Goal: Task Accomplishment & Management: Complete application form

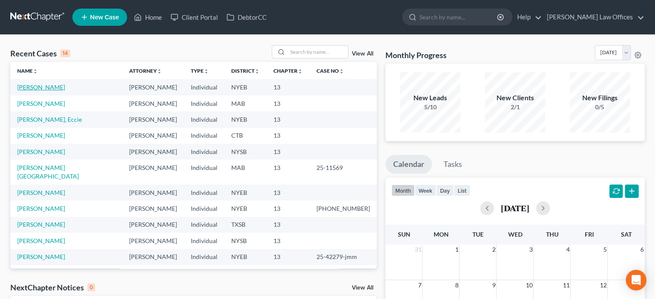
click at [41, 90] on link "[PERSON_NAME]" at bounding box center [41, 86] width 48 height 7
select select "9"
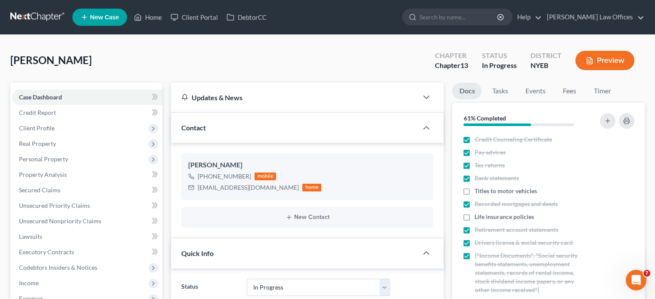
click at [31, 279] on span "Income" at bounding box center [29, 282] width 20 height 7
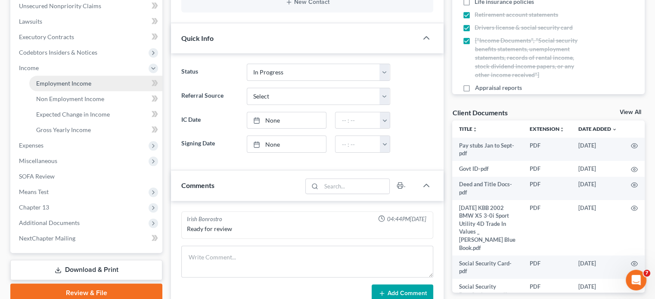
click at [52, 84] on span "Employment Income" at bounding box center [63, 83] width 55 height 7
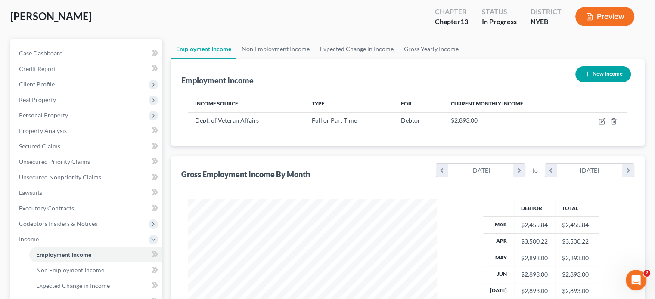
scroll to position [43, 0]
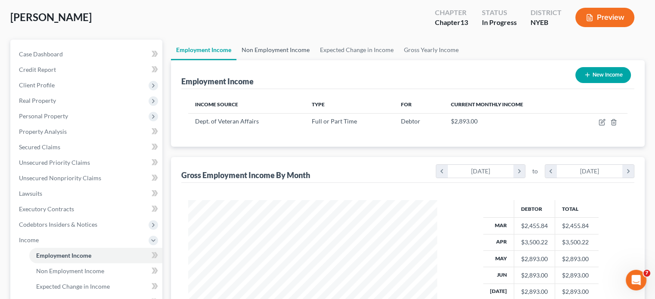
click at [280, 52] on link "Non Employment Income" at bounding box center [275, 50] width 78 height 21
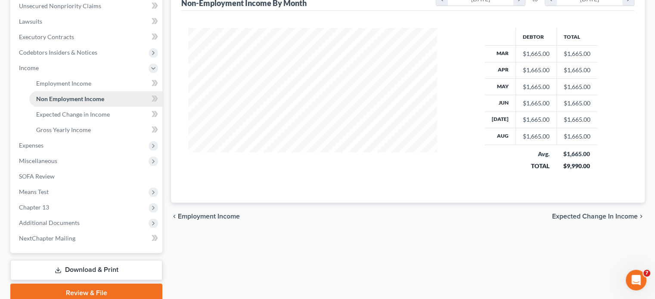
scroll to position [250, 0]
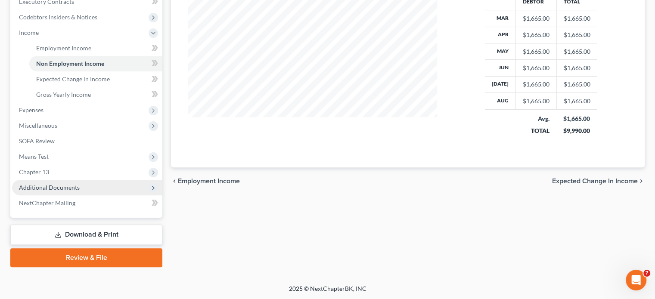
click at [72, 190] on span "Additional Documents" at bounding box center [49, 187] width 61 height 7
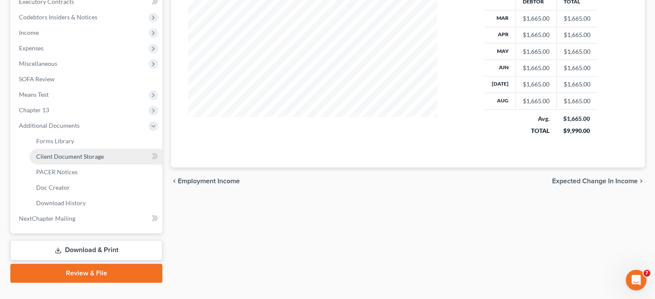
click at [66, 158] on span "Client Document Storage" at bounding box center [70, 156] width 68 height 7
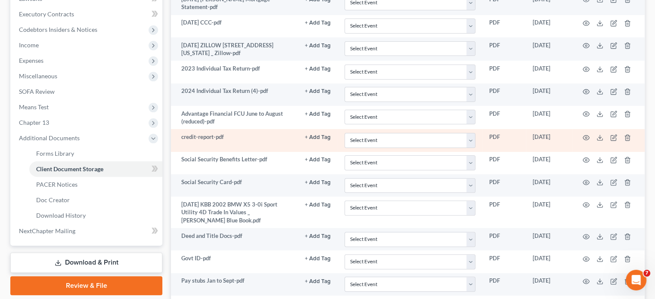
scroll to position [258, 0]
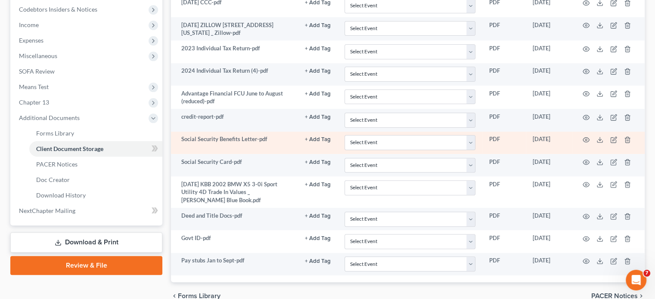
click at [253, 148] on td "Social Security Benefits Letter-pdf" at bounding box center [234, 143] width 127 height 22
click at [582, 139] on icon "button" at bounding box center [585, 139] width 7 height 7
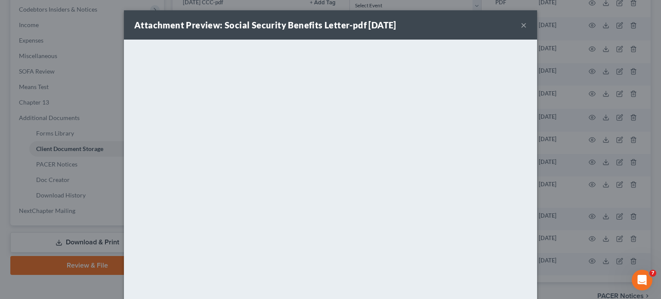
click at [521, 24] on button "×" at bounding box center [524, 25] width 6 height 10
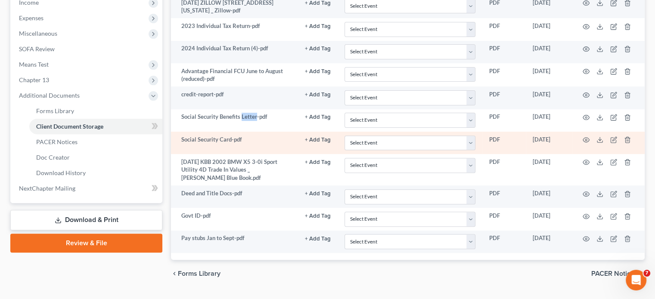
scroll to position [300, 0]
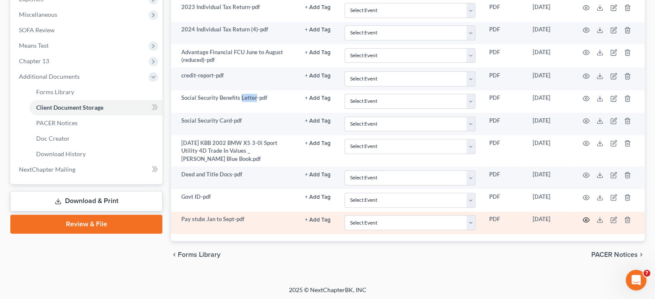
click at [584, 217] on icon "button" at bounding box center [585, 219] width 7 height 7
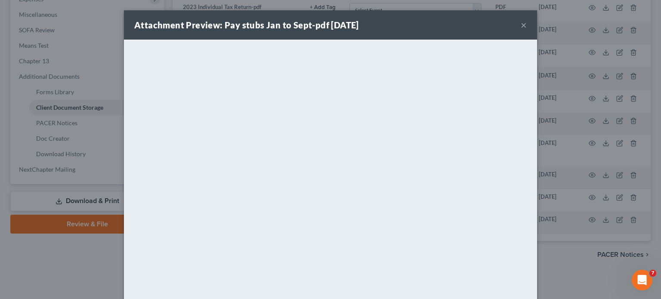
click at [521, 23] on button "×" at bounding box center [524, 25] width 6 height 10
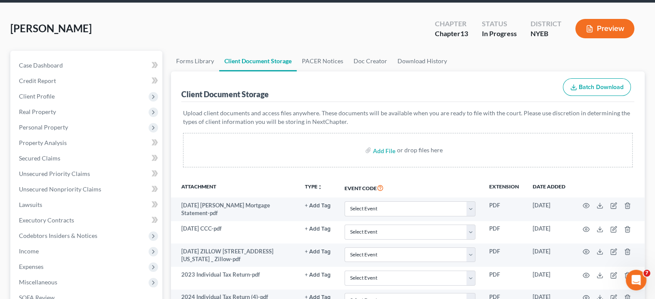
scroll to position [86, 0]
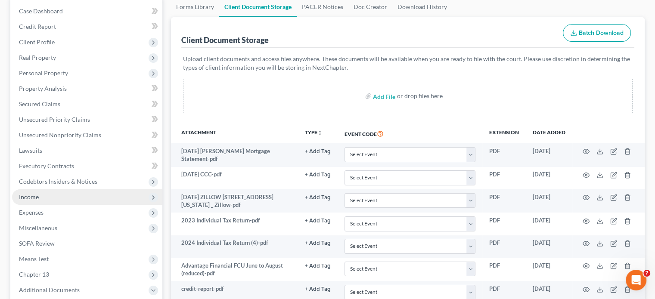
click at [25, 197] on span "Income" at bounding box center [29, 196] width 20 height 7
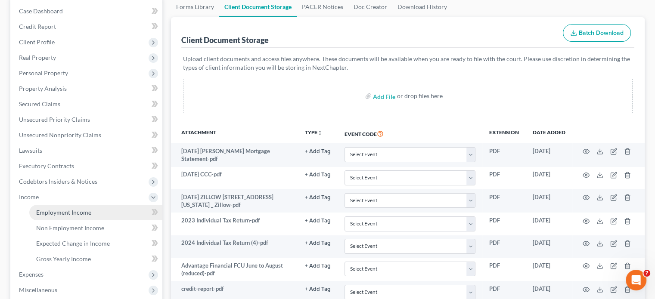
click at [71, 211] on span "Employment Income" at bounding box center [63, 212] width 55 height 7
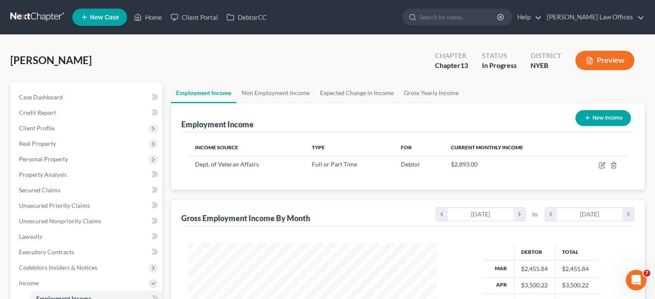
scroll to position [153, 266]
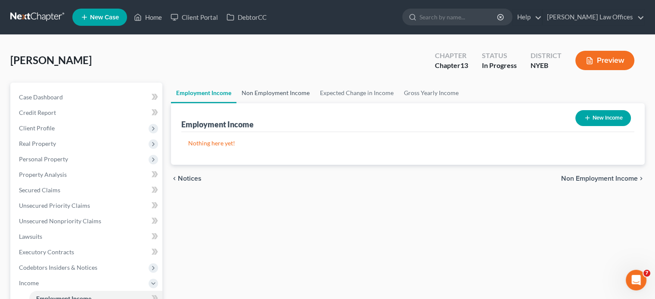
click at [263, 93] on link "Non Employment Income" at bounding box center [275, 93] width 78 height 21
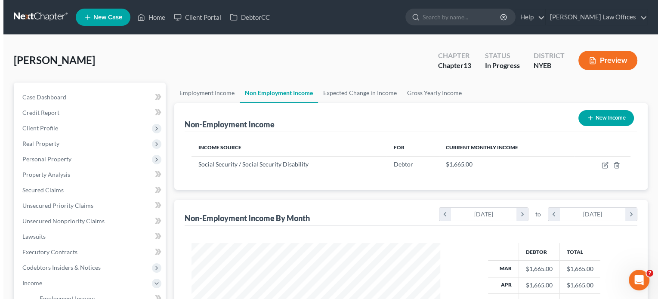
scroll to position [153, 266]
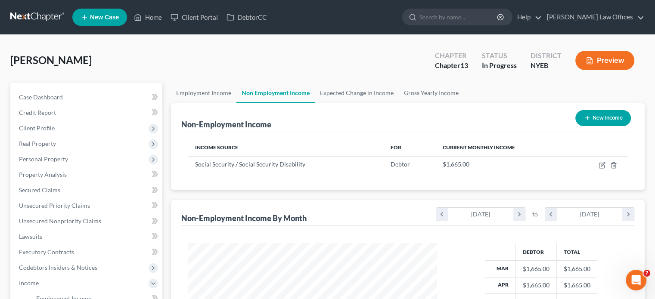
click at [600, 120] on button "New Income" at bounding box center [603, 118] width 56 height 16
select select "0"
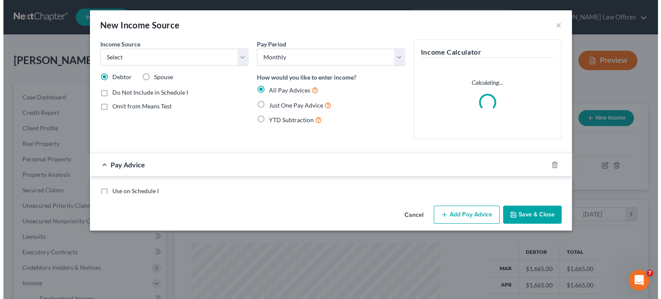
scroll to position [153, 269]
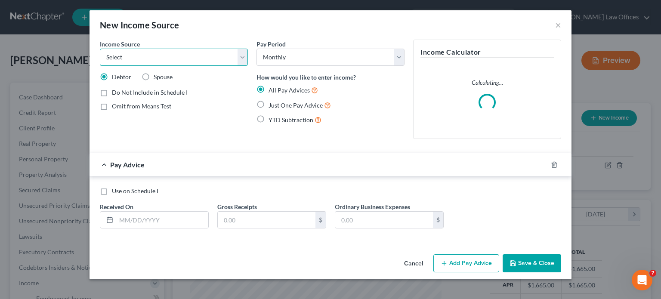
click at [241, 58] on select "Select Unemployment Disability (from employer) Pension Retirement Social Securi…" at bounding box center [174, 57] width 148 height 17
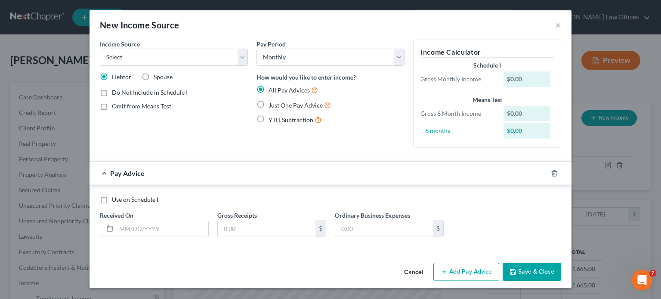
click at [304, 129] on div "Pay Period Select Monthly Twice Monthly Every Other Week Weekly How would you l…" at bounding box center [330, 97] width 157 height 115
click at [269, 103] on label "Just One Pay Advice" at bounding box center [300, 105] width 62 height 10
click at [272, 103] on input "Just One Pay Advice" at bounding box center [275, 103] width 6 height 6
radio input "true"
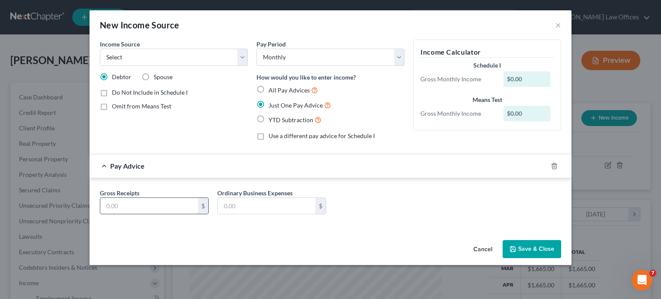
click at [175, 205] on input "text" at bounding box center [149, 206] width 98 height 16
click at [368, 207] on div "Gross Receipts $ Ordinary Business Expenses $" at bounding box center [331, 205] width 470 height 33
click at [307, 204] on input "text" at bounding box center [267, 206] width 98 height 16
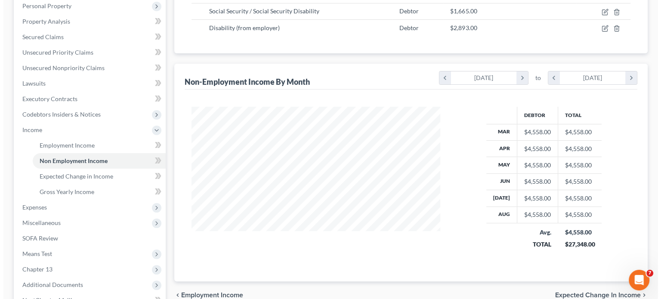
scroll to position [43, 0]
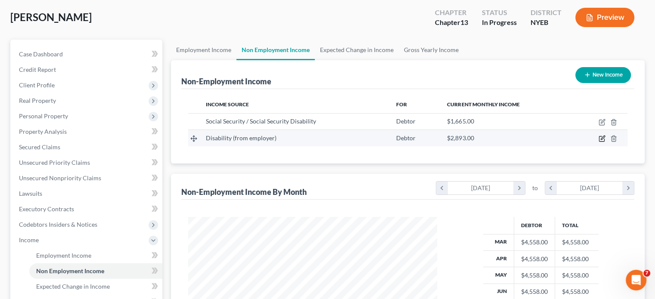
click at [600, 140] on icon "button" at bounding box center [601, 138] width 7 height 7
select select "1"
select select "0"
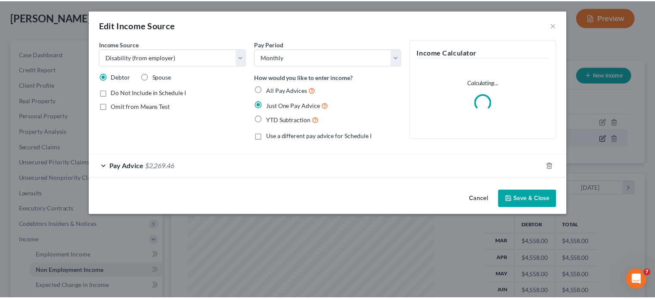
scroll to position [153, 269]
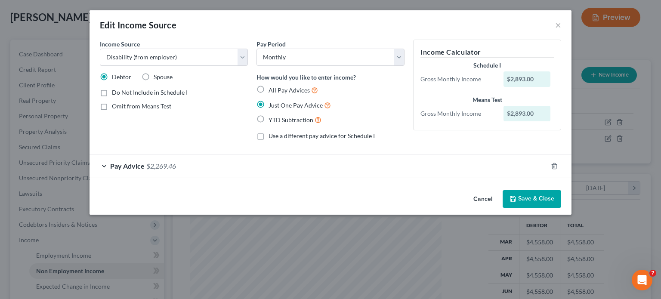
click at [476, 200] on button "Cancel" at bounding box center [483, 199] width 33 height 17
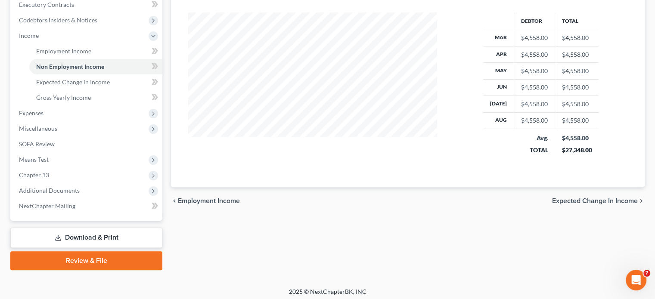
scroll to position [250, 0]
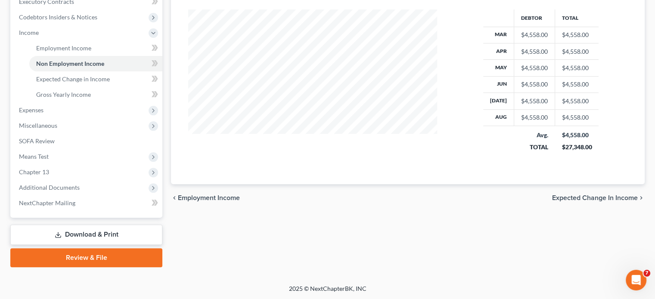
click at [569, 197] on span "Expected Change in Income" at bounding box center [595, 198] width 86 height 7
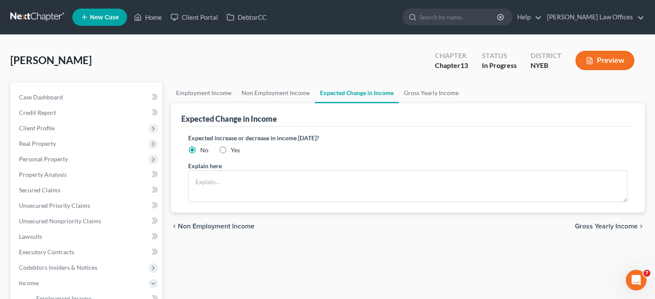
click at [581, 230] on div "chevron_left Non Employment Income Gross Yearly Income chevron_right" at bounding box center [407, 227] width 473 height 28
click at [581, 228] on span "Gross Yearly Income" at bounding box center [606, 226] width 63 height 7
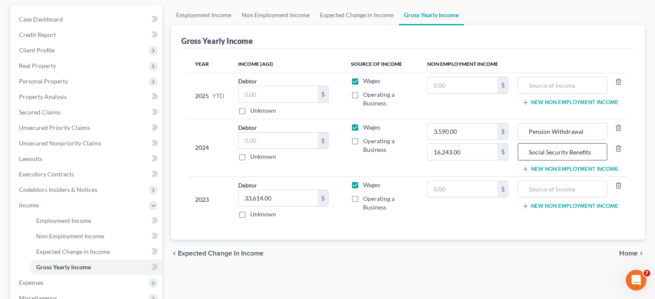
scroll to position [86, 0]
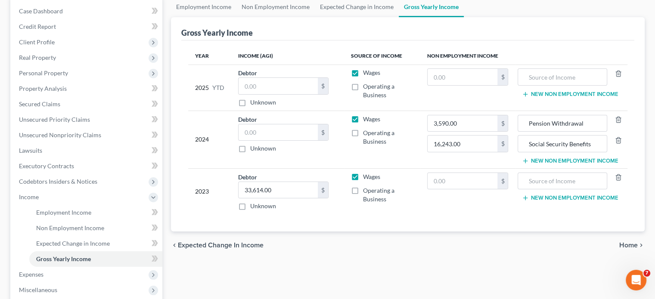
click at [363, 118] on label "Wages" at bounding box center [371, 119] width 17 height 9
click at [366, 118] on input "Wages" at bounding box center [369, 118] width 6 height 6
checkbox input "false"
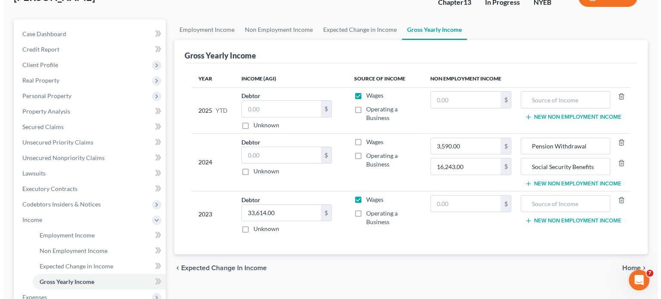
scroll to position [43, 0]
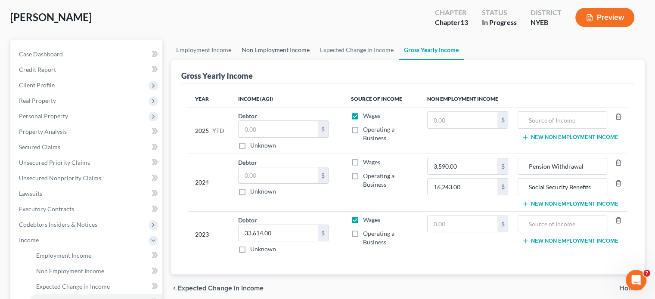
click at [247, 50] on link "Non Employment Income" at bounding box center [275, 50] width 78 height 21
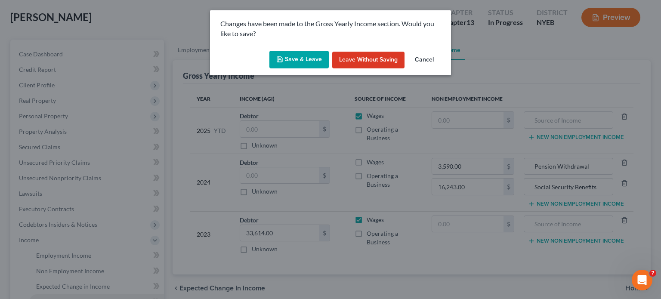
click at [310, 59] on button "Save & Leave" at bounding box center [298, 60] width 59 height 18
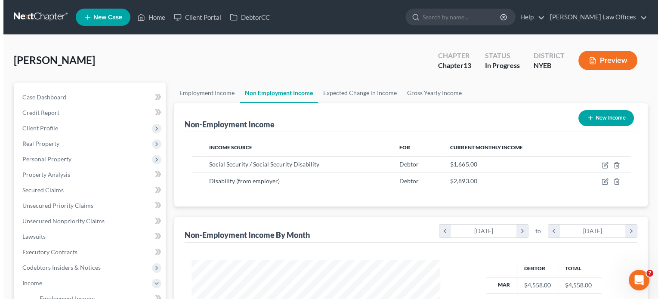
scroll to position [153, 266]
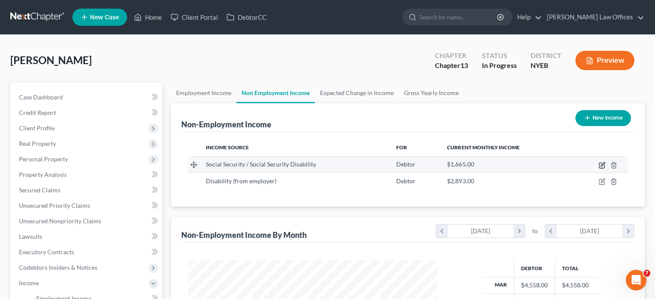
click at [603, 164] on icon "button" at bounding box center [601, 165] width 7 height 7
select select "4"
select select "0"
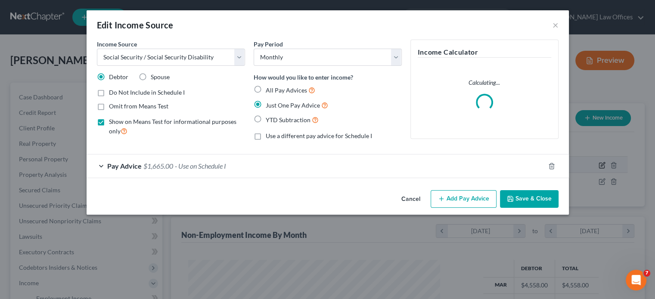
scroll to position [153, 269]
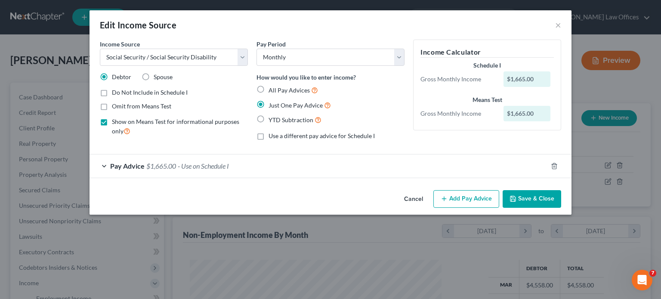
click at [104, 164] on div "Pay Advice $1,665.00 - Use on Schedule I" at bounding box center [319, 166] width 458 height 23
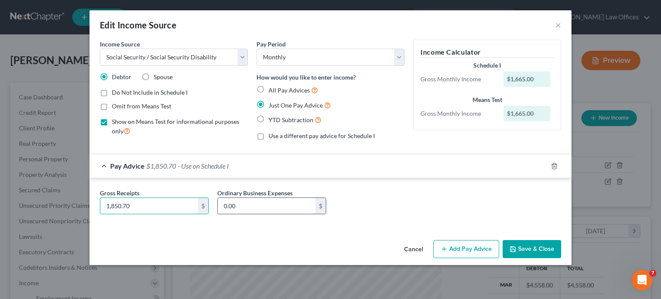
type input "1,850.70"
click at [255, 208] on input "0.00" at bounding box center [267, 206] width 98 height 16
type input "185.00"
click at [526, 250] on button "Save & Close" at bounding box center [532, 249] width 59 height 18
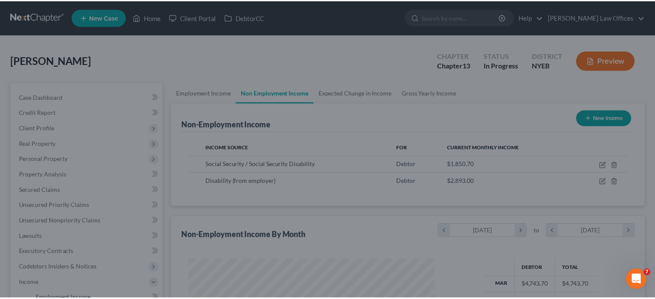
scroll to position [430257, 430144]
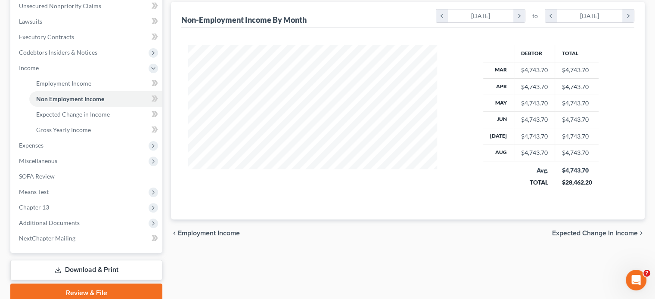
click at [555, 231] on span "Expected Change in Income" at bounding box center [595, 233] width 86 height 7
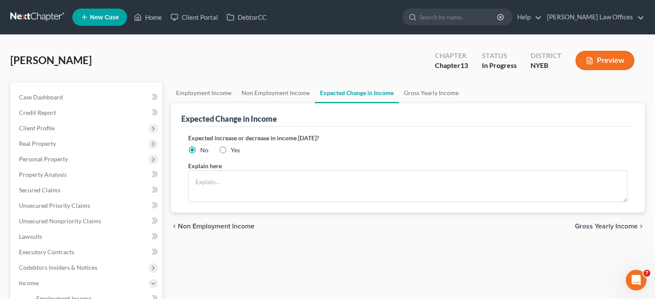
click at [580, 226] on span "Gross Yearly Income" at bounding box center [606, 226] width 63 height 7
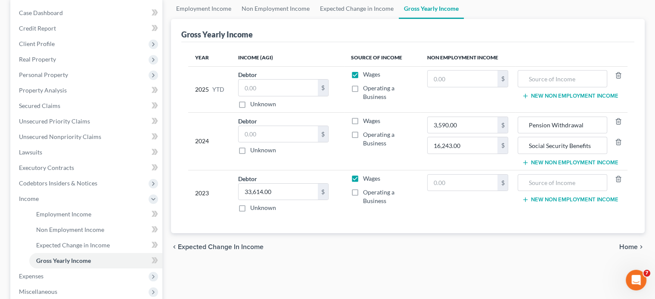
scroll to position [86, 0]
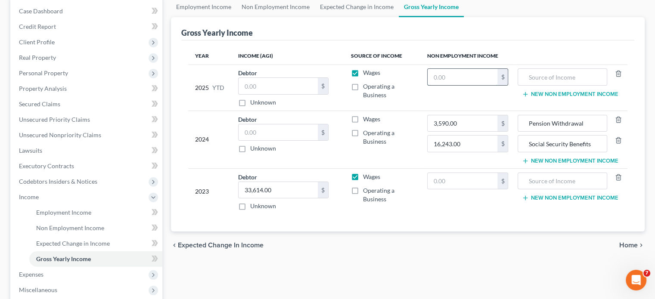
click at [448, 79] on input "text" at bounding box center [462, 77] width 70 height 16
click at [466, 74] on input "text" at bounding box center [462, 77] width 70 height 16
type input "16,656.30"
click at [527, 73] on input "text" at bounding box center [562, 77] width 80 height 16
type input "Social Security"
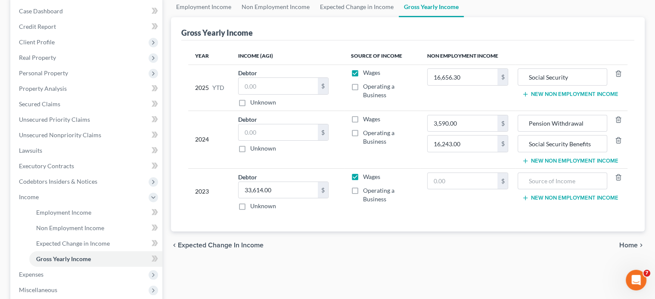
click at [534, 94] on button "New Non Employment Income" at bounding box center [570, 94] width 96 height 7
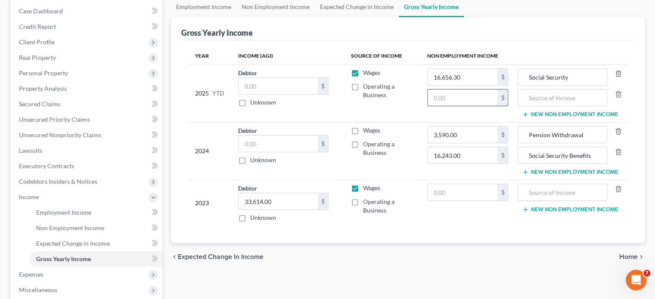
click at [456, 101] on input "text" at bounding box center [462, 98] width 70 height 16
click at [455, 101] on input "text" at bounding box center [462, 98] width 70 height 16
type input "24,091.14"
click at [526, 97] on input "text" at bounding box center [562, 98] width 80 height 16
type input "D"
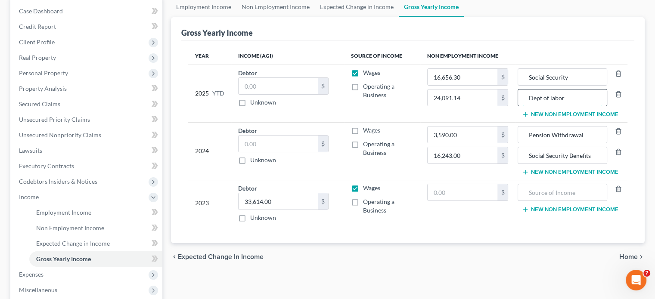
click at [552, 97] on input "Dept of labor" at bounding box center [562, 98] width 80 height 16
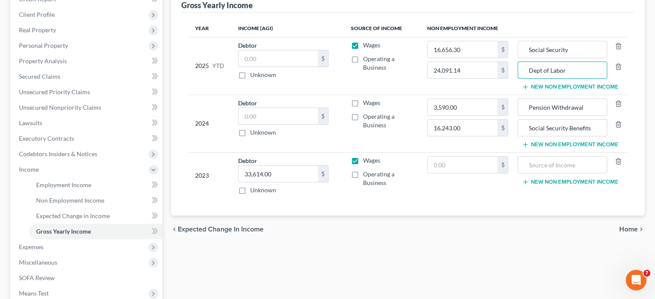
scroll to position [129, 0]
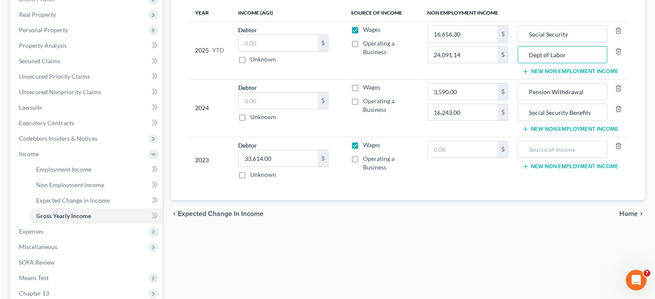
type input "Dept of Labor"
click at [564, 217] on div "chevron_left Expected Change in Income Home chevron_right" at bounding box center [407, 214] width 473 height 28
click at [631, 210] on span "Home" at bounding box center [628, 213] width 19 height 7
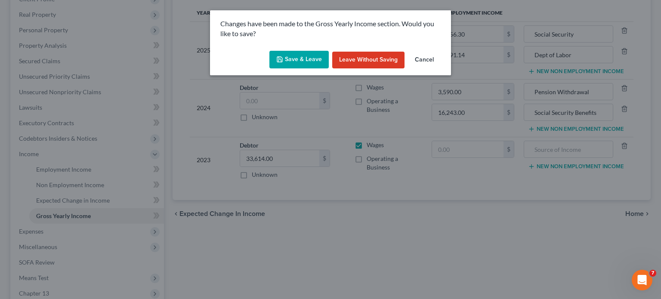
drag, startPoint x: 300, startPoint y: 60, endPoint x: 310, endPoint y: 62, distance: 10.5
click at [300, 60] on button "Save & Leave" at bounding box center [298, 60] width 59 height 18
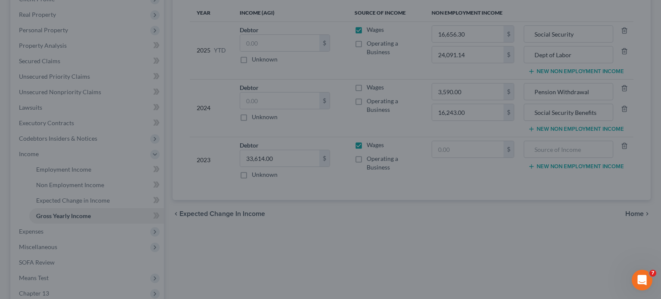
type input "24,091.14"
type input "Dept of Labor"
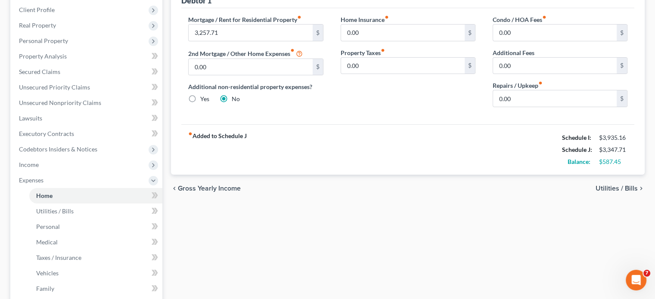
scroll to position [215, 0]
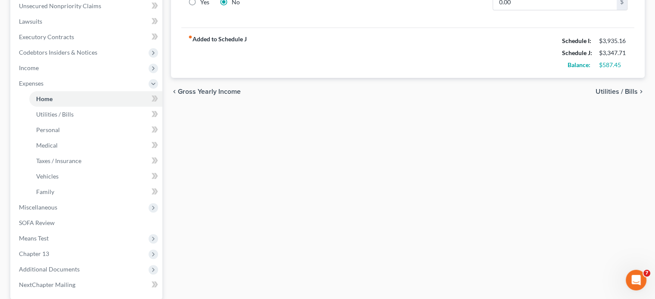
click at [210, 92] on span "Gross Yearly Income" at bounding box center [209, 91] width 63 height 7
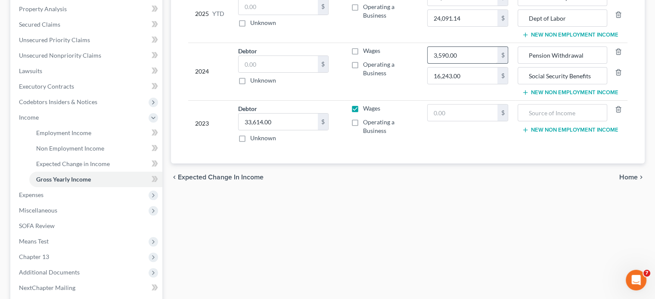
scroll to position [172, 0]
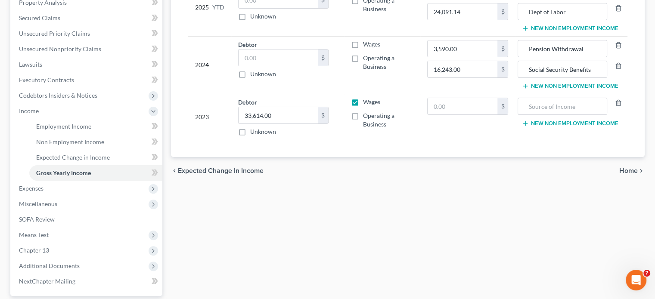
click at [623, 171] on span "Home" at bounding box center [628, 170] width 19 height 7
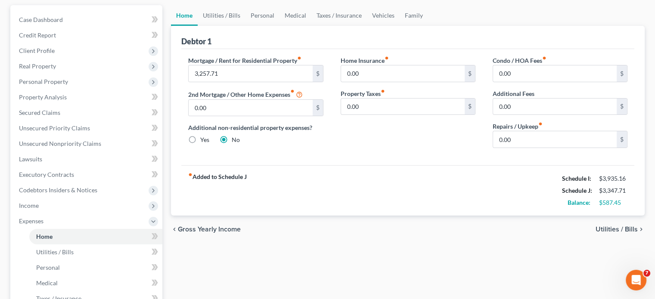
scroll to position [86, 0]
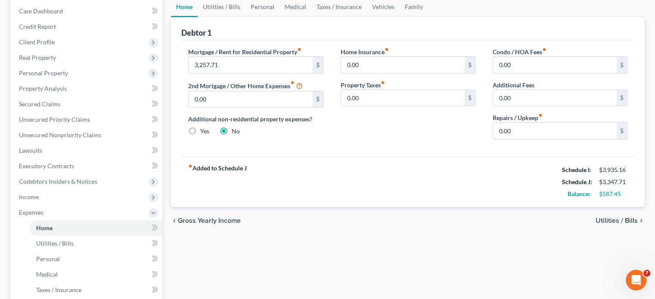
click at [624, 220] on span "Utilities / Bills" at bounding box center [616, 220] width 42 height 7
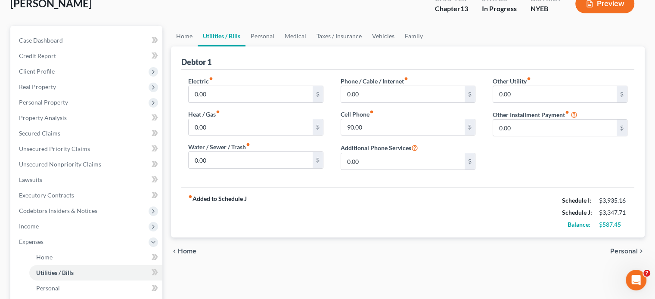
scroll to position [86, 0]
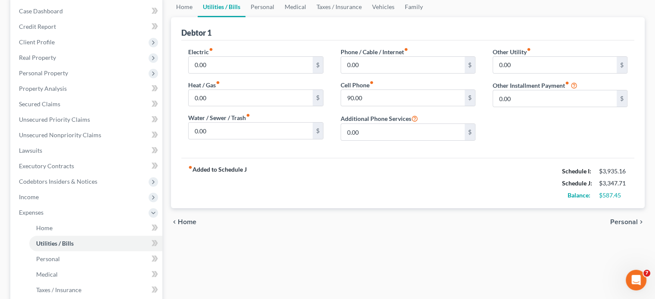
click at [620, 221] on span "Personal" at bounding box center [624, 222] width 28 height 7
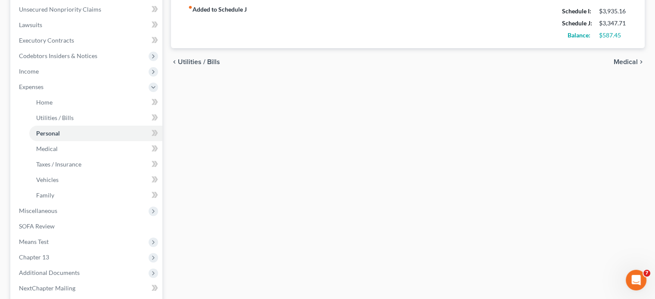
scroll to position [258, 0]
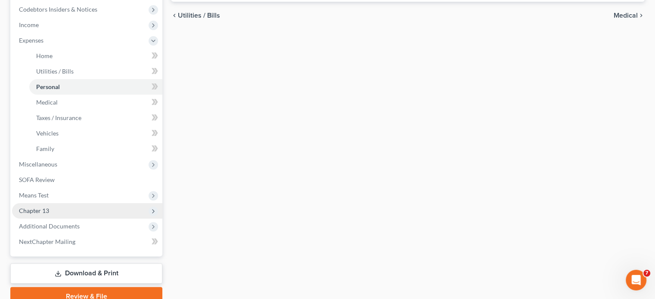
click at [34, 212] on span "Chapter 13" at bounding box center [34, 210] width 30 height 7
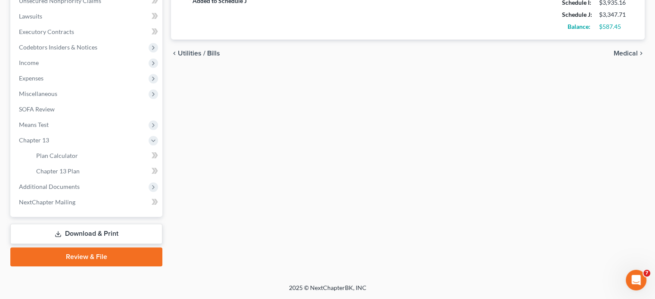
scroll to position [220, 0]
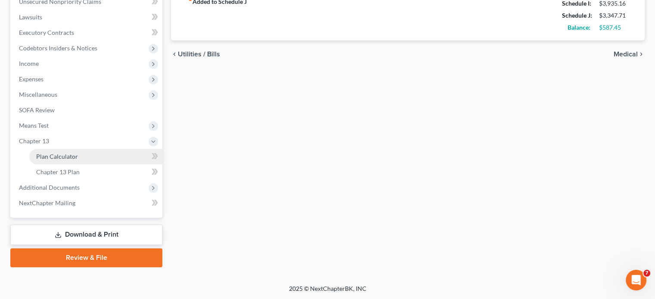
click at [62, 157] on span "Plan Calculator" at bounding box center [57, 156] width 42 height 7
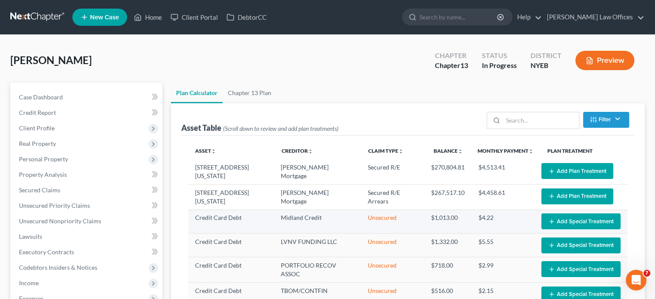
select select "59"
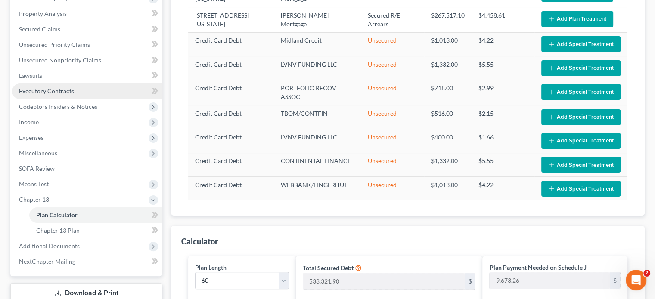
scroll to position [258, 0]
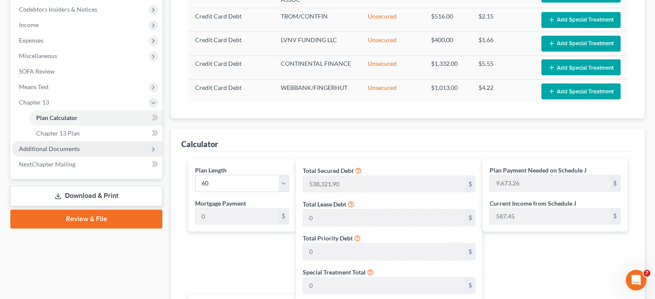
click at [56, 151] on span "Additional Documents" at bounding box center [49, 148] width 61 height 7
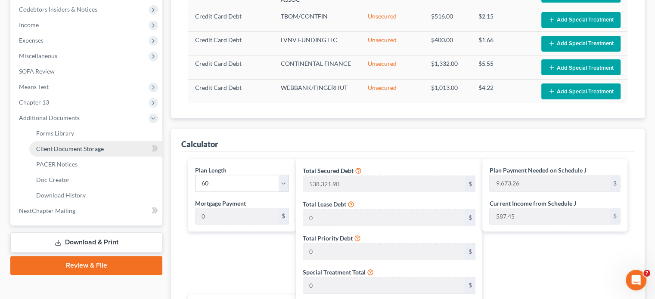
click at [56, 150] on span "Client Document Storage" at bounding box center [70, 148] width 68 height 7
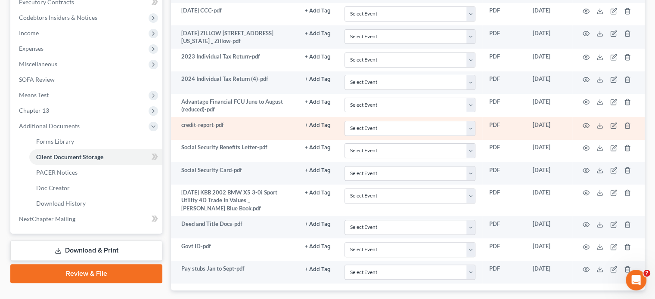
scroll to position [258, 0]
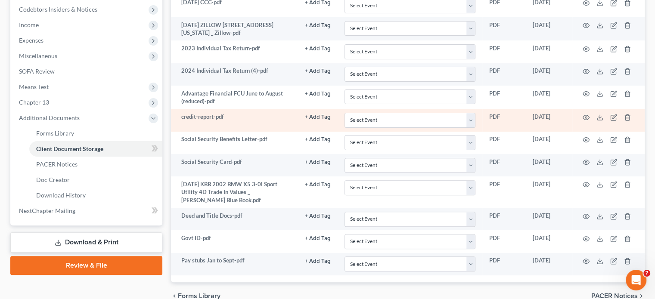
click at [253, 122] on td "credit-report-pdf" at bounding box center [234, 120] width 127 height 22
click at [583, 117] on icon "button" at bounding box center [585, 117] width 7 height 7
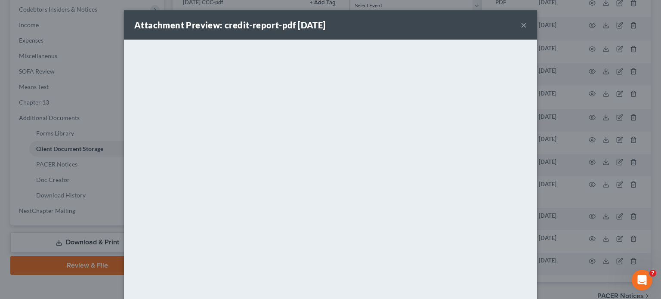
click at [521, 24] on button "×" at bounding box center [524, 25] width 6 height 10
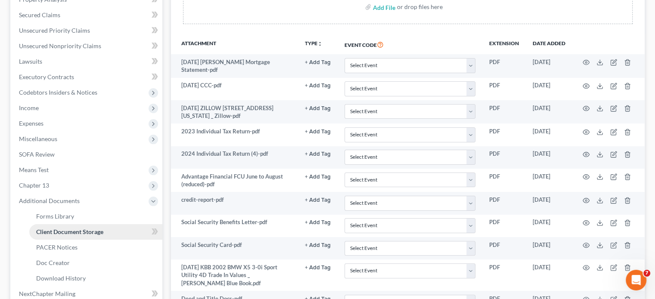
scroll to position [215, 0]
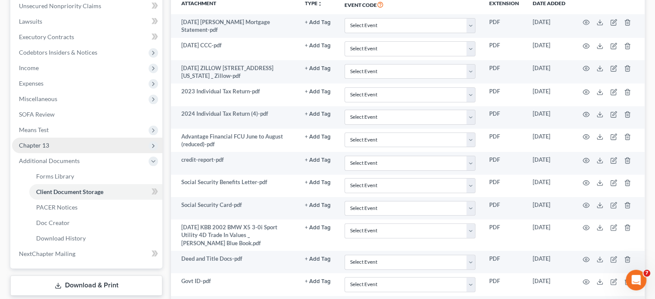
click at [30, 146] on span "Chapter 13" at bounding box center [34, 145] width 30 height 7
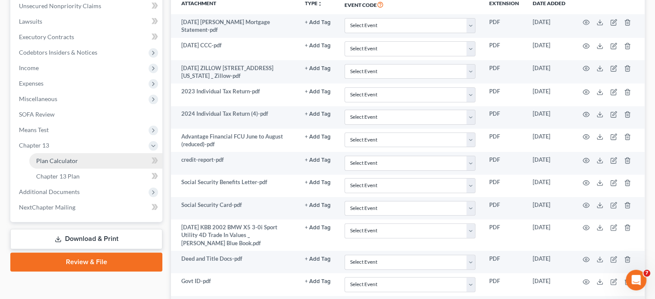
click at [94, 160] on link "Plan Calculator" at bounding box center [95, 160] width 133 height 15
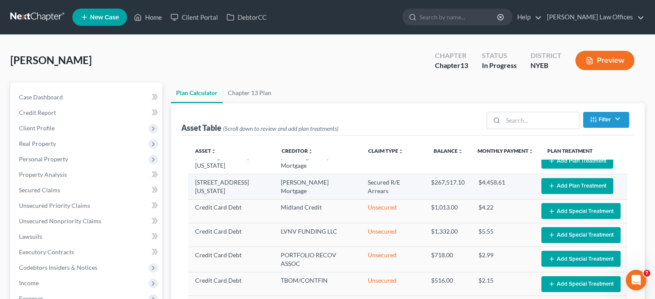
select select "59"
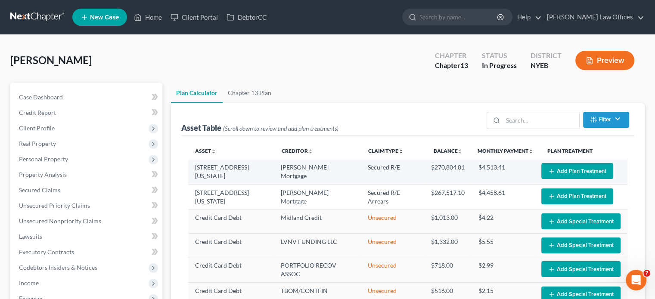
click at [563, 168] on button "Add Plan Treatment" at bounding box center [577, 171] width 72 height 16
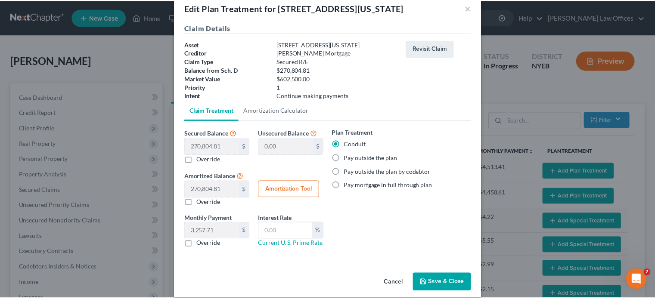
scroll to position [27, 0]
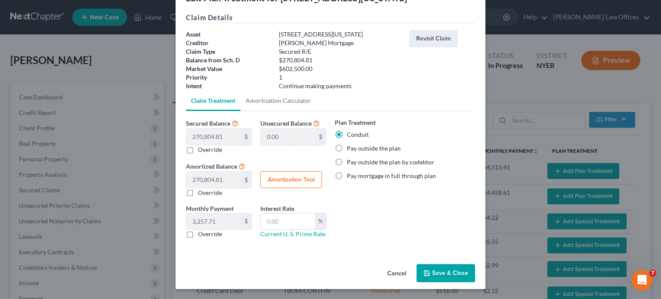
click at [347, 149] on label "Pay outside the plan" at bounding box center [374, 148] width 54 height 9
click at [350, 149] on input "Pay outside the plan" at bounding box center [353, 147] width 6 height 6
radio input "true"
click at [439, 276] on button "Save & Close" at bounding box center [446, 273] width 59 height 18
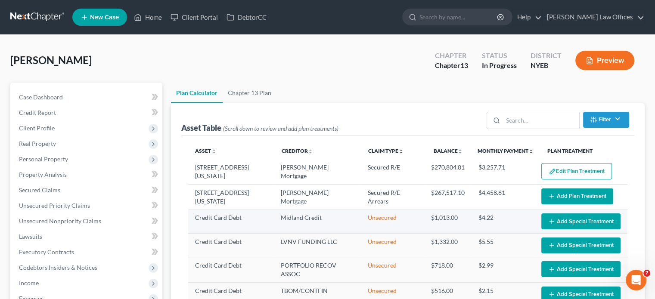
select select "59"
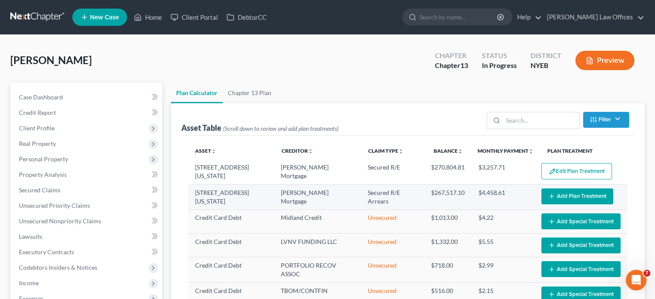
click at [552, 196] on button "Add Plan Treatment" at bounding box center [577, 197] width 72 height 16
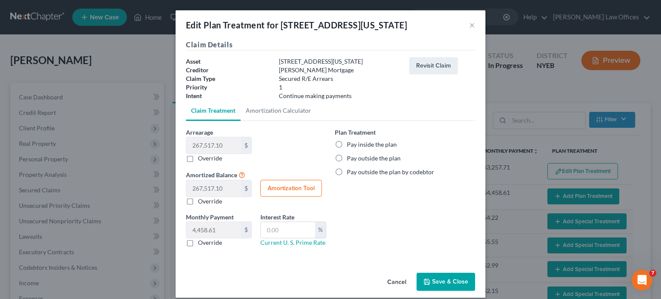
click at [347, 144] on label "Pay inside the plan" at bounding box center [372, 144] width 50 height 9
click at [350, 144] on input "Pay inside the plan" at bounding box center [353, 143] width 6 height 6
radio input "true"
click at [471, 24] on button "×" at bounding box center [472, 25] width 6 height 10
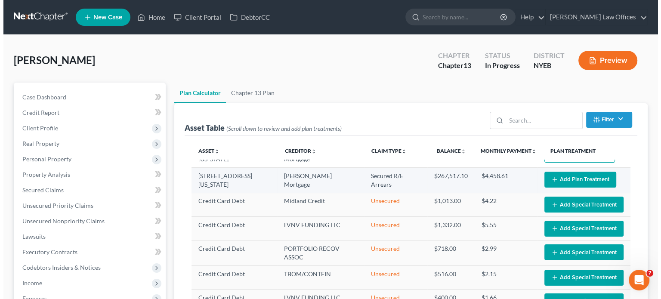
scroll to position [0, 0]
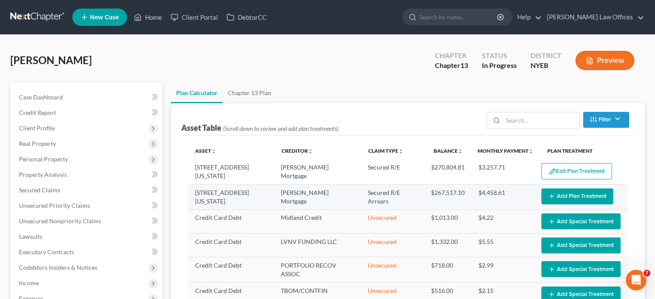
click at [553, 197] on button "Add Plan Treatment" at bounding box center [577, 197] width 72 height 16
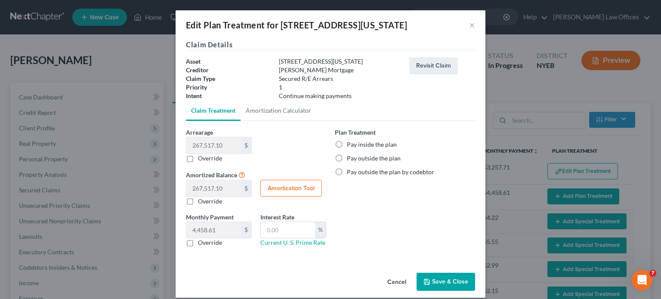
click at [347, 144] on label "Pay inside the plan" at bounding box center [372, 144] width 50 height 9
click at [350, 144] on input "Pay inside the plan" at bounding box center [353, 143] width 6 height 6
radio input "true"
click at [299, 228] on input "text" at bounding box center [288, 230] width 54 height 16
type input "3.875"
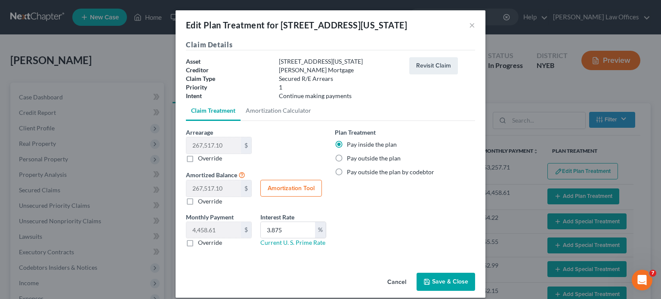
click at [275, 192] on button "Amortization Tool" at bounding box center [291, 188] width 62 height 17
type input "267,517.10"
type input "3.875"
type input "60"
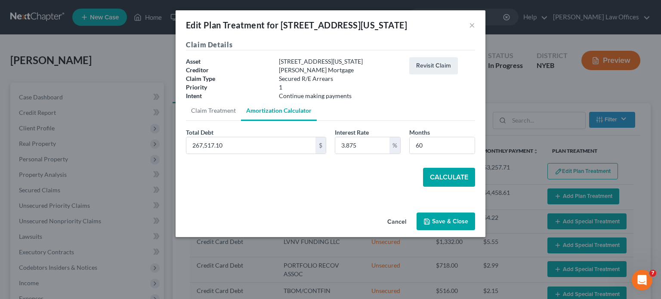
click at [449, 177] on button "Calculate" at bounding box center [449, 177] width 52 height 19
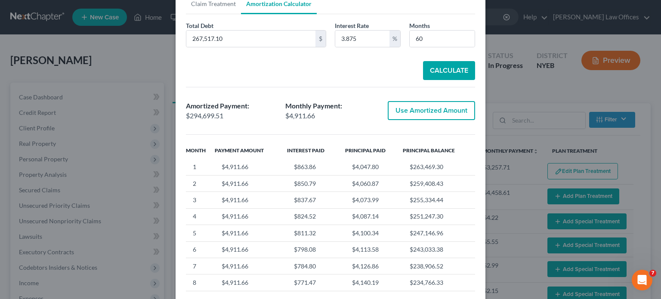
scroll to position [86, 0]
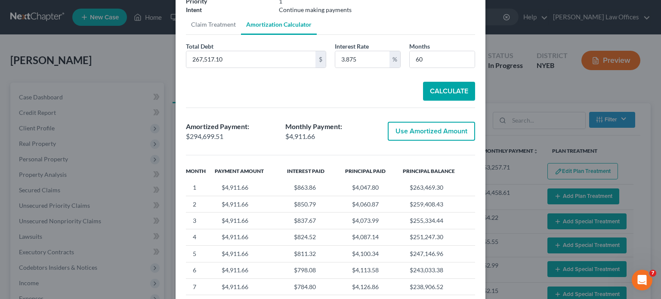
click at [430, 131] on button "Use Amortized Amount" at bounding box center [431, 131] width 87 height 19
type input "294,699.50"
checkbox input "true"
type input "4,911.65"
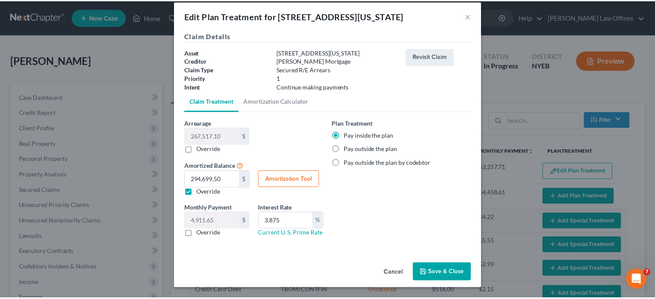
scroll to position [9, 0]
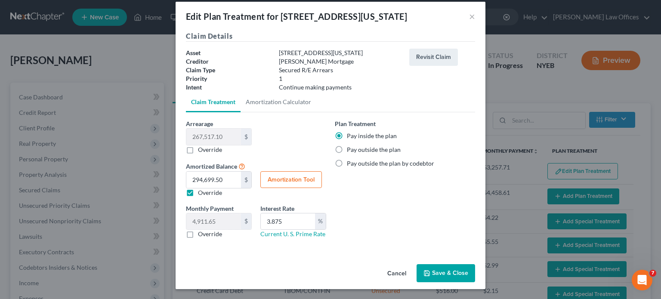
click at [459, 271] on button "Save & Close" at bounding box center [446, 273] width 59 height 18
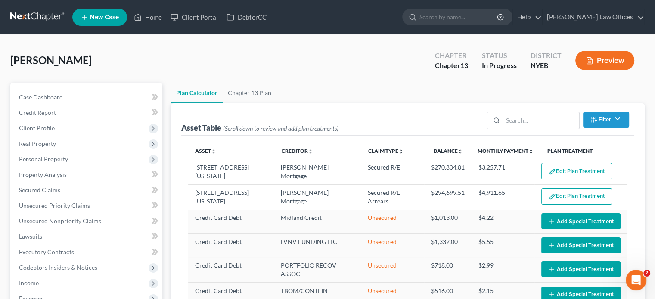
select select "59"
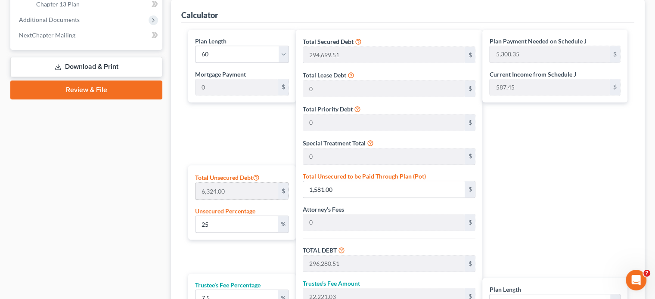
scroll to position [430, 0]
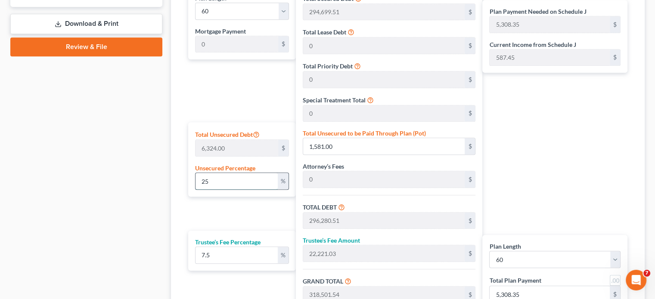
click at [232, 182] on input "25" at bounding box center [236, 181] width 82 height 16
type input "2"
type input "126.48"
type input "294,825.99"
type input "22,111.94"
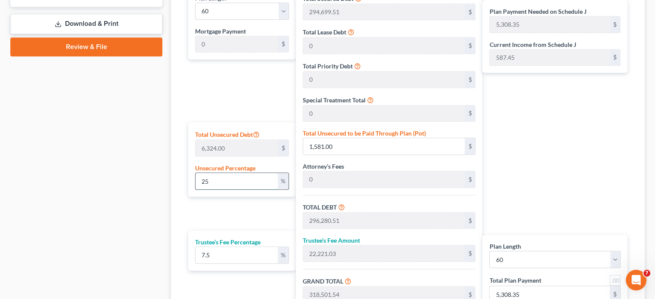
type input "316,937.93"
type input "5,282.29"
type input "294,699.51"
type input "22,102.46"
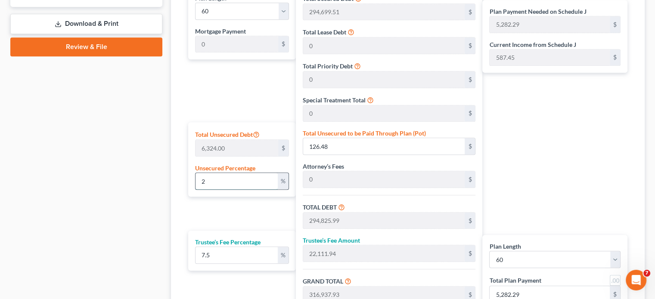
type input "316,801.97"
type input "5,280.03"
type input "0"
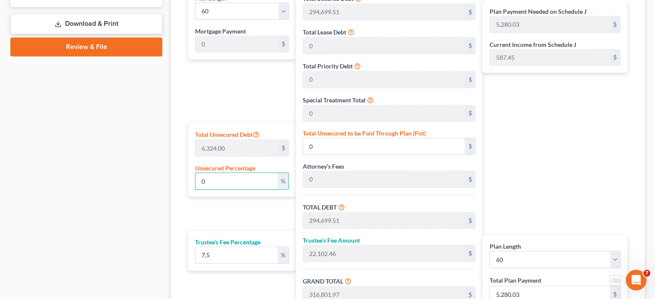
type input "0"
click at [240, 206] on div "Plan Length 1 2 3 4 5 6 7 8 9 10 11 12 13 14 15 16 17 18 19 20 21 22 23 24 25 2…" at bounding box center [240, 161] width 112 height 349
drag, startPoint x: 240, startPoint y: 254, endPoint x: 186, endPoint y: 254, distance: 53.8
click at [187, 254] on div "Plan Length 1 2 3 4 5 6 7 8 9 10 11 12 13 14 15 16 17 18 19 20 21 22 23 24 25 2…" at bounding box center [240, 161] width 112 height 349
type input "1"
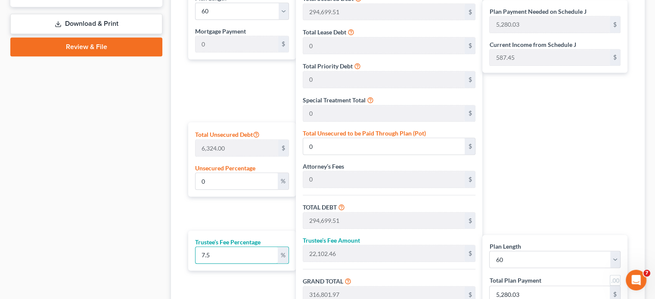
type input "2,946.99"
type input "297,646.50"
type input "4,960.77"
type input "10"
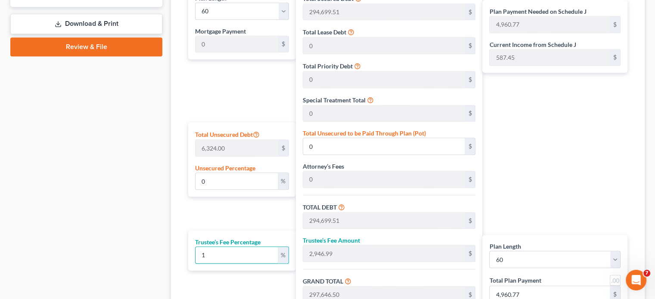
type input "29,469.95"
type input "324,169.46"
type input "5,402.82"
type input "10.00"
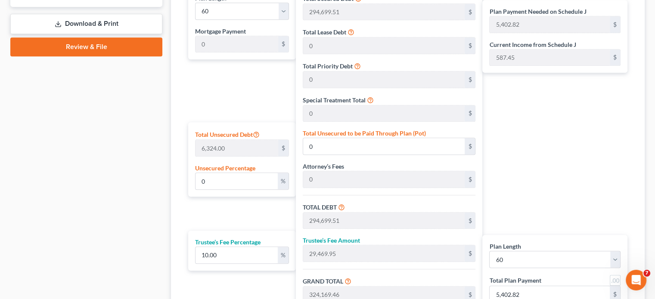
click at [544, 177] on div "Plan Payment Needed on Schedule J 5,402.82 $ Current Income from Schedule J 587…" at bounding box center [556, 161] width 149 height 349
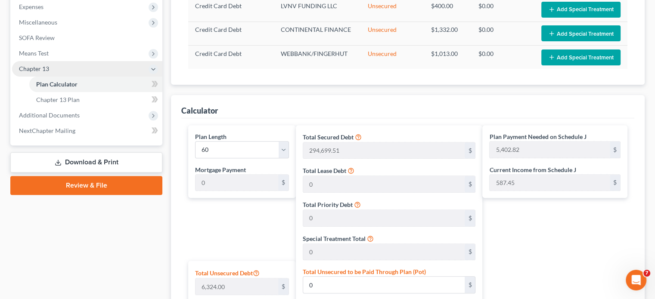
scroll to position [301, 0]
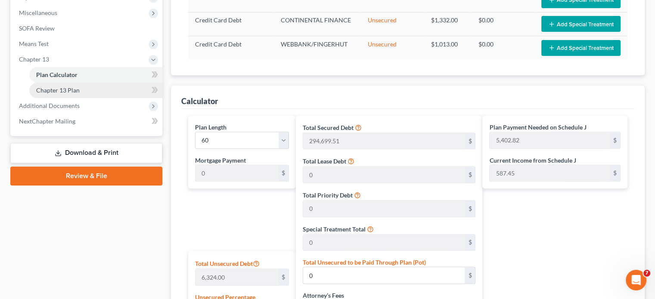
click at [56, 90] on span "Chapter 13 Plan" at bounding box center [57, 90] width 43 height 7
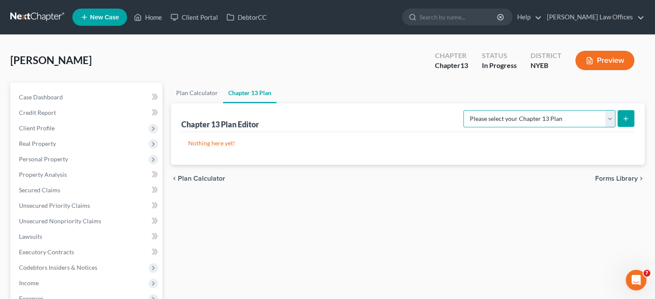
click at [609, 120] on select "Please select your Chapter 13 Plan Eastern District of New York - Effective 12/…" at bounding box center [539, 118] width 152 height 17
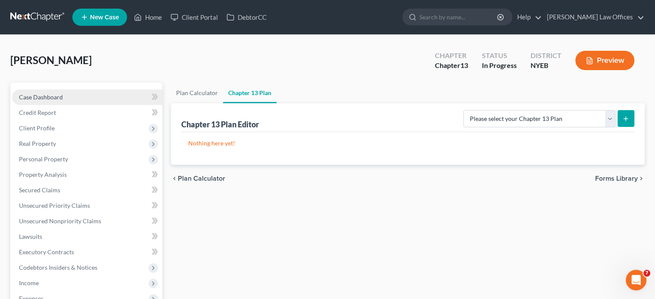
click at [38, 99] on span "Case Dashboard" at bounding box center [41, 96] width 44 height 7
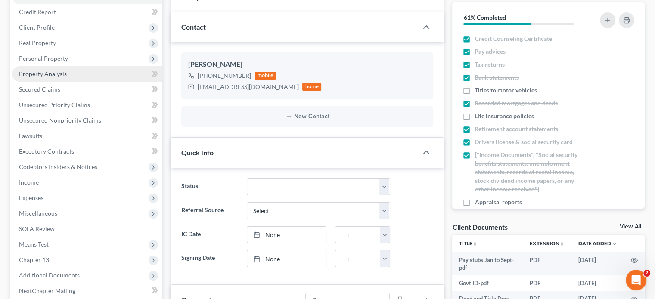
scroll to position [86, 0]
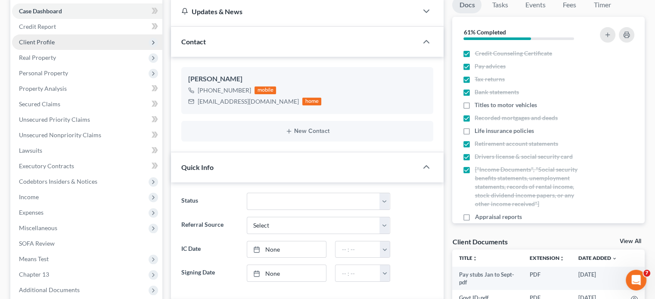
click at [40, 42] on span "Client Profile" at bounding box center [37, 41] width 36 height 7
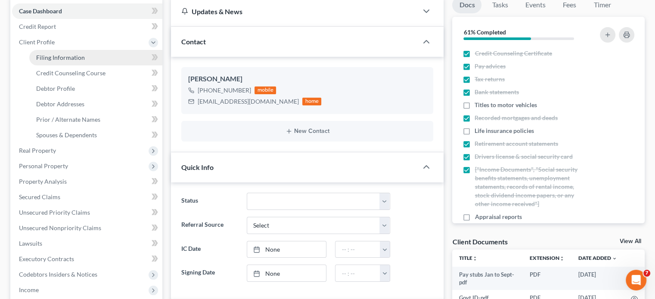
click at [74, 56] on span "Filing Information" at bounding box center [60, 57] width 49 height 7
select select "1"
select select "0"
select select "3"
select select "22"
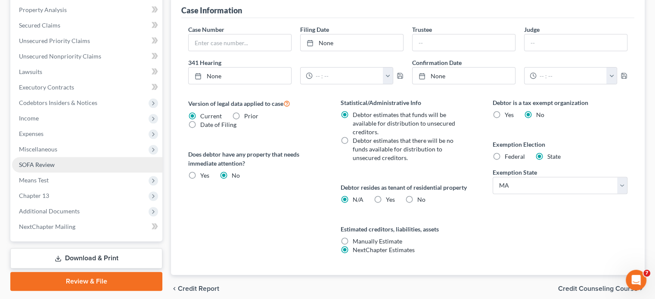
scroll to position [258, 0]
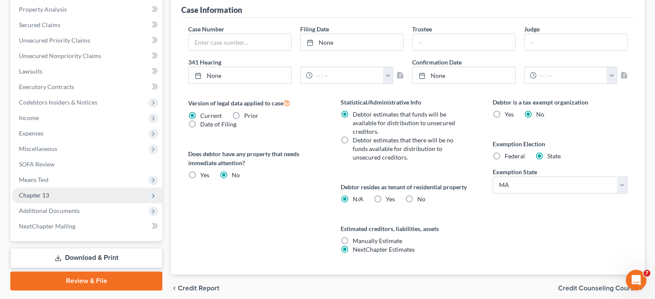
click at [24, 196] on span "Chapter 13" at bounding box center [34, 195] width 30 height 7
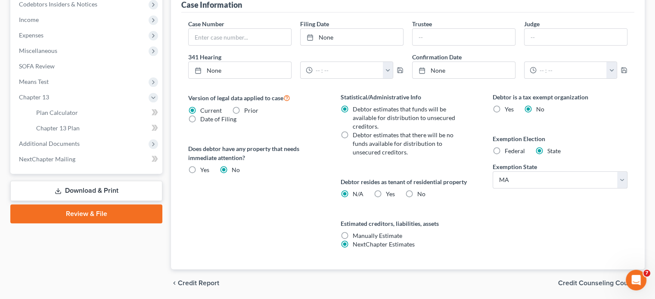
scroll to position [293, 0]
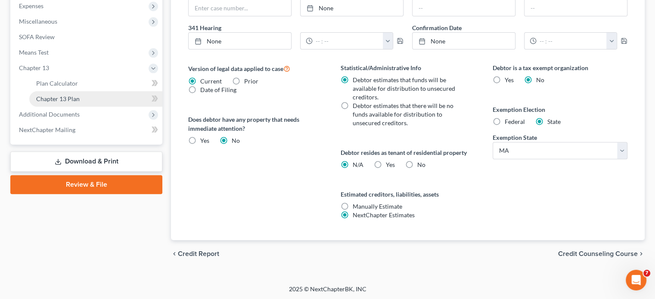
click at [57, 94] on link "Chapter 13 Plan" at bounding box center [95, 98] width 133 height 15
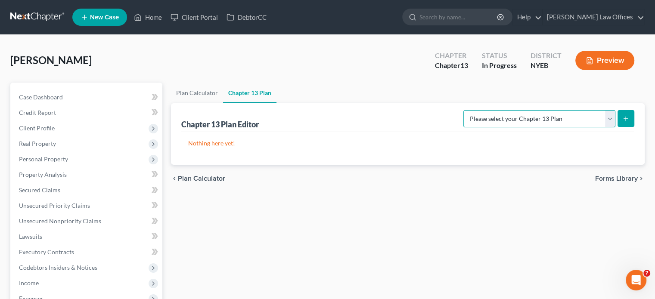
click at [609, 118] on select "Please select your Chapter 13 Plan Eastern District of New York - Effective 12/…" at bounding box center [539, 118] width 152 height 17
select select "0"
click at [466, 110] on select "Please select your Chapter 13 Plan Eastern District of New York - Effective 12/…" at bounding box center [539, 118] width 152 height 17
click at [622, 118] on icon "submit" at bounding box center [625, 118] width 7 height 7
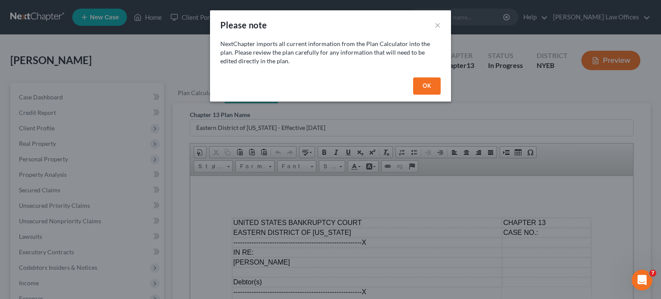
click at [424, 90] on button "OK" at bounding box center [427, 85] width 28 height 17
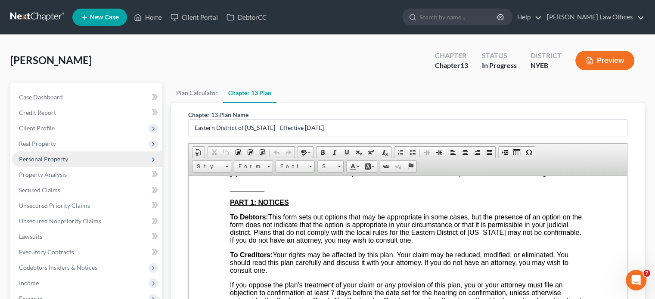
click at [47, 159] on span "Personal Property" at bounding box center [43, 158] width 49 height 7
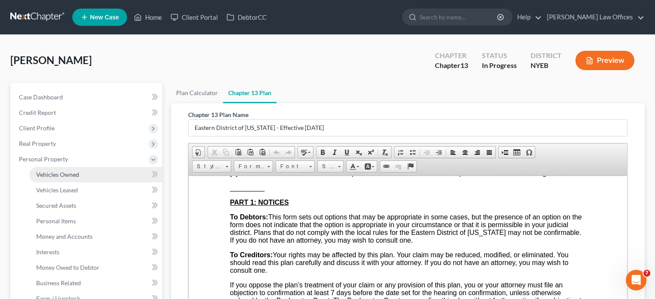
click at [65, 177] on span "Vehicles Owned" at bounding box center [57, 174] width 43 height 7
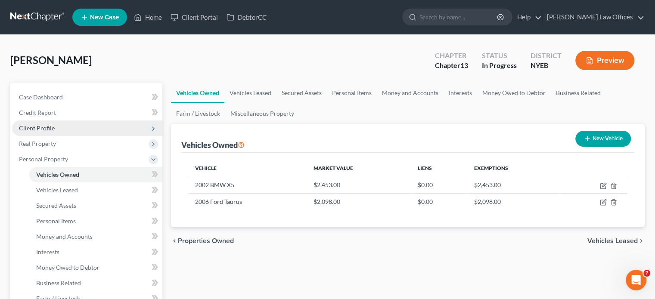
click at [44, 131] on span "Client Profile" at bounding box center [37, 127] width 36 height 7
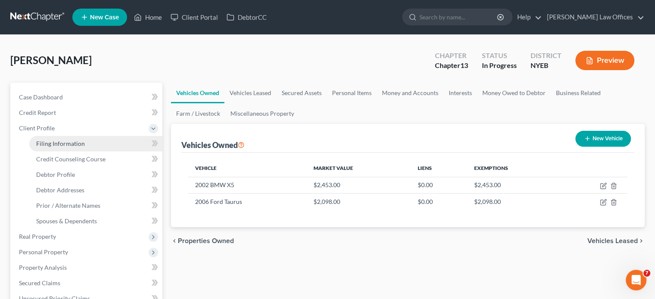
click at [49, 144] on span "Filing Information" at bounding box center [60, 143] width 49 height 7
select select "1"
select select "0"
select select "3"
select select "53"
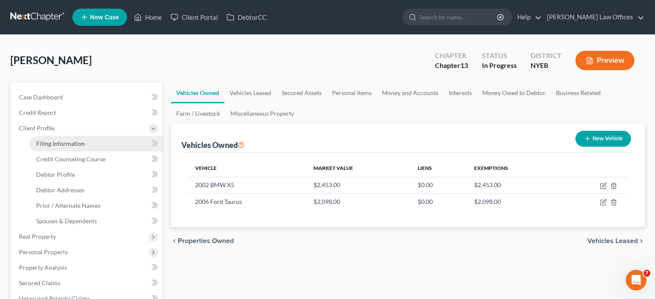
select select "0"
select select "22"
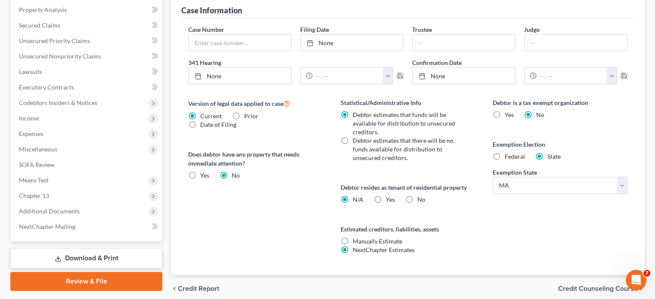
scroll to position [258, 0]
click at [504, 155] on label "Federal" at bounding box center [514, 156] width 20 height 9
click at [508, 155] on input "Federal" at bounding box center [511, 155] width 6 height 6
radio input "true"
radio input "false"
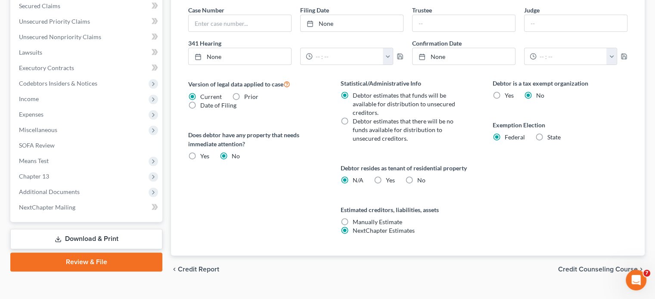
scroll to position [293, 0]
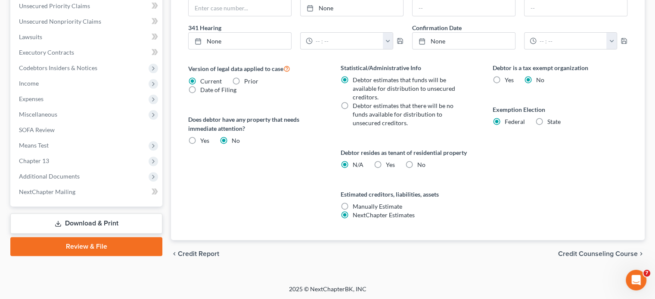
click at [572, 254] on span "Credit Counseling Course" at bounding box center [598, 253] width 80 height 7
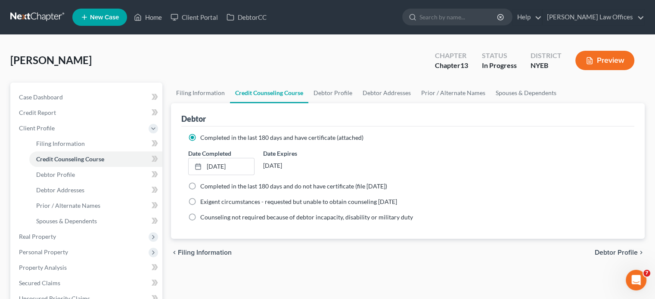
click at [608, 253] on span "Debtor Profile" at bounding box center [615, 252] width 43 height 7
select select "4"
select select "2"
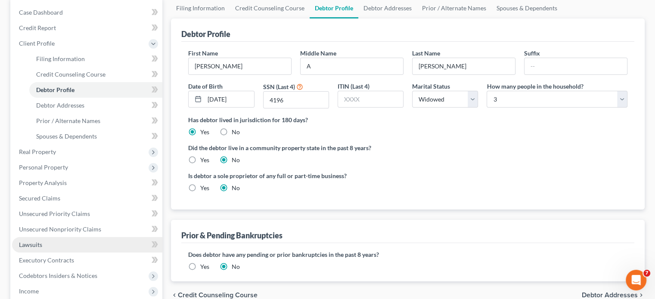
scroll to position [86, 0]
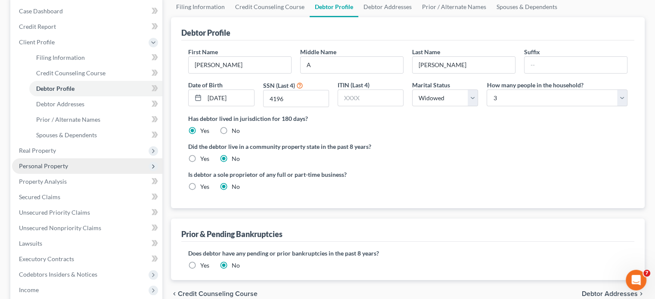
click at [54, 168] on span "Personal Property" at bounding box center [43, 165] width 49 height 7
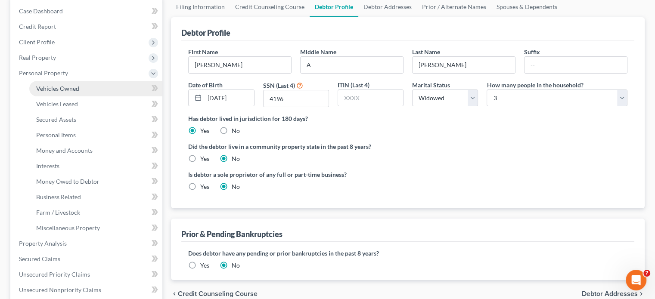
click at [60, 88] on span "Vehicles Owned" at bounding box center [57, 88] width 43 height 7
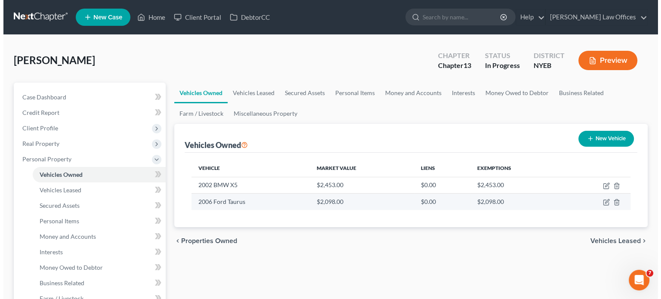
scroll to position [43, 0]
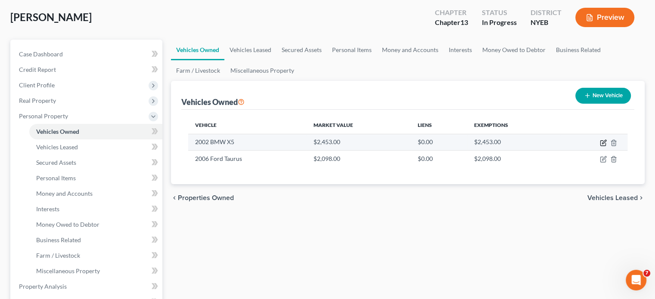
click at [601, 144] on icon "button" at bounding box center [603, 142] width 7 height 7
select select "0"
select select "24"
select select "2"
select select "0"
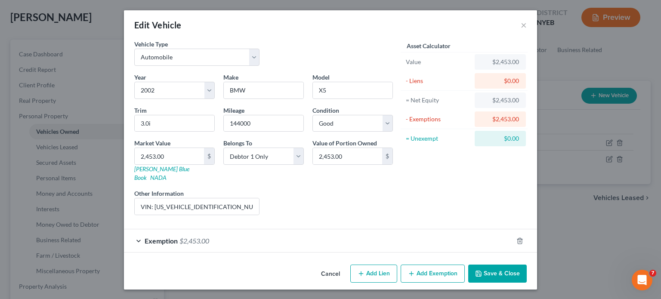
click at [266, 233] on div "Exemption $2,453.00" at bounding box center [318, 240] width 389 height 23
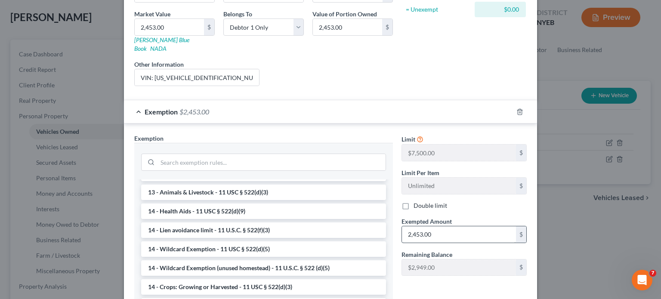
scroll to position [129, 0]
click at [565, 231] on div "Edit Vehicle × Vehicle Type Select Automobile Truck Trailer Watercraft Aircraft…" at bounding box center [330, 149] width 661 height 299
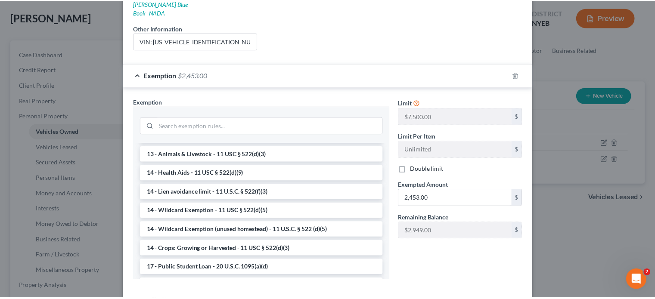
scroll to position [198, 0]
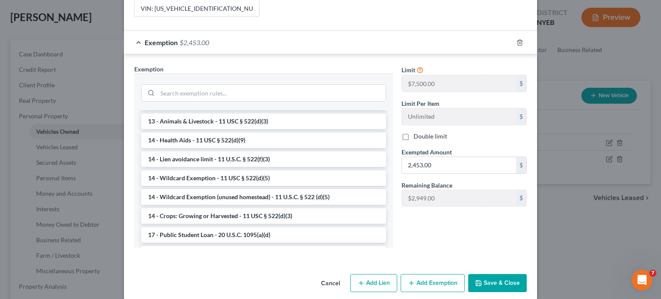
click at [501, 274] on button "Save & Close" at bounding box center [497, 283] width 59 height 18
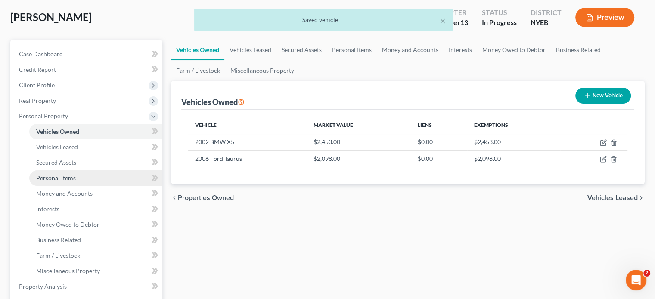
click at [61, 179] on span "Personal Items" at bounding box center [56, 177] width 40 height 7
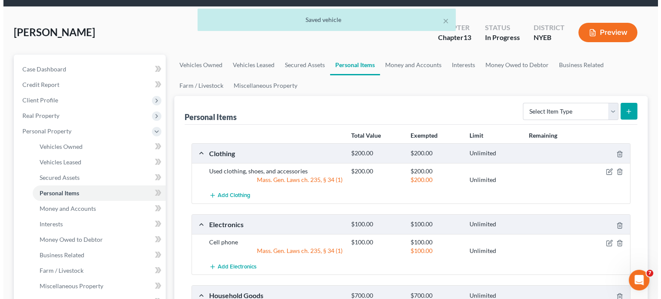
scroll to position [43, 0]
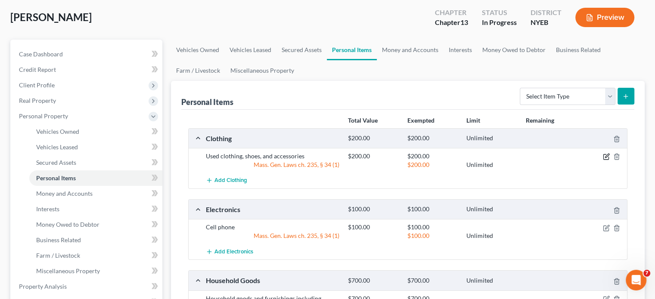
click at [604, 156] on icon "button" at bounding box center [606, 156] width 7 height 7
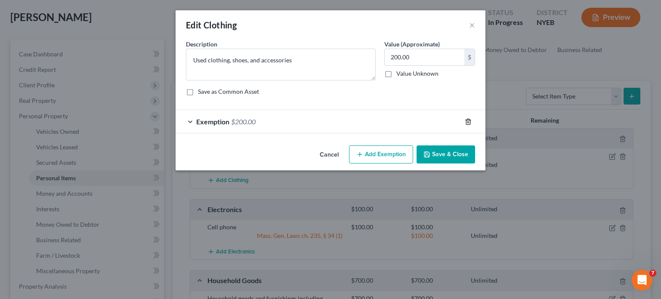
click at [468, 121] on icon "button" at bounding box center [468, 121] width 7 height 7
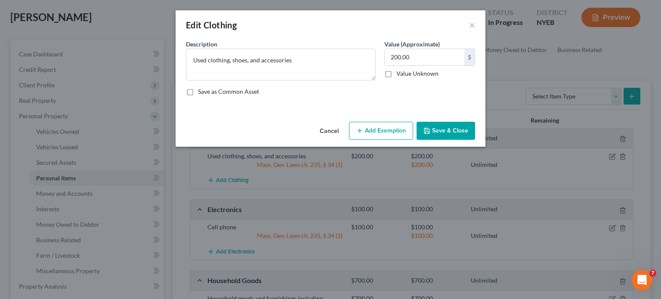
click at [386, 129] on button "Add Exemption" at bounding box center [381, 131] width 64 height 18
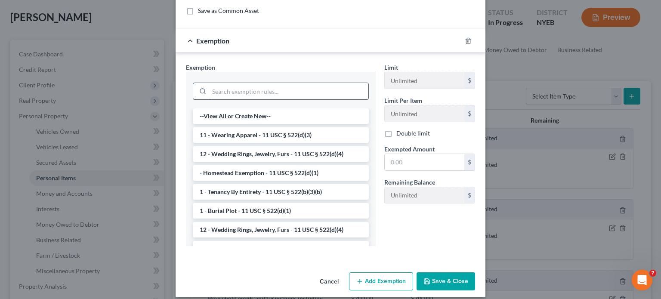
scroll to position [86, 0]
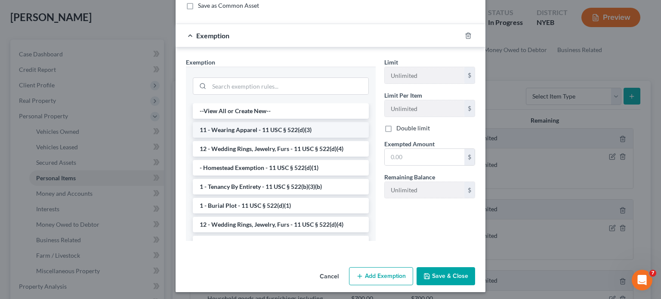
click at [265, 130] on li "11 - Wearing Apparel - 11 USC § 522(d)(3)" at bounding box center [281, 129] width 176 height 15
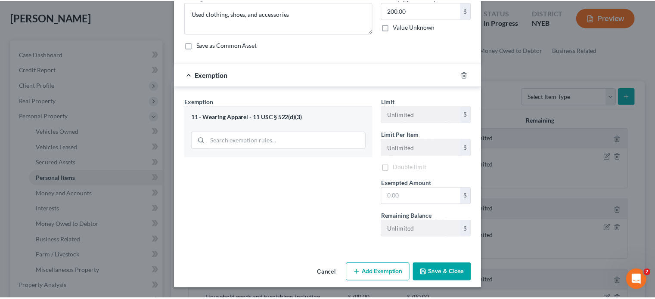
scroll to position [46, 0]
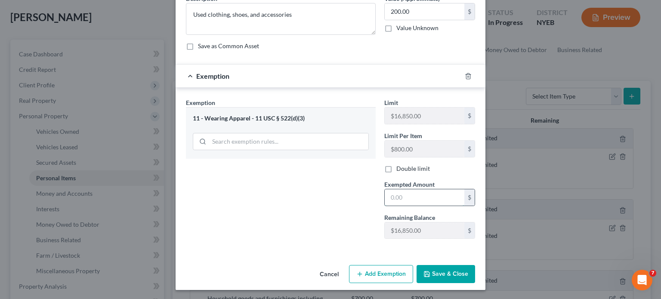
click at [399, 198] on input "text" at bounding box center [425, 197] width 80 height 16
type input "800.00"
click at [446, 269] on button "Save & Close" at bounding box center [446, 274] width 59 height 18
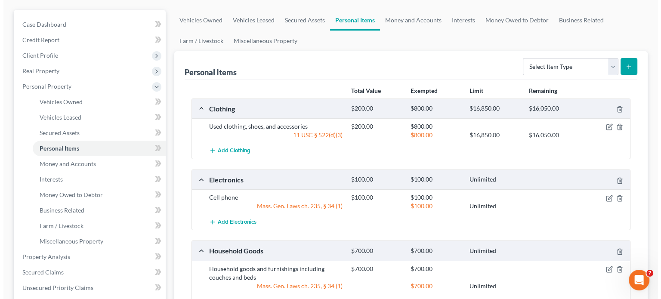
scroll to position [129, 0]
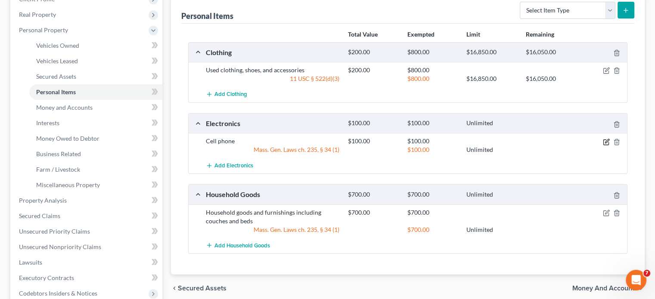
click at [604, 142] on icon "button" at bounding box center [606, 142] width 7 height 7
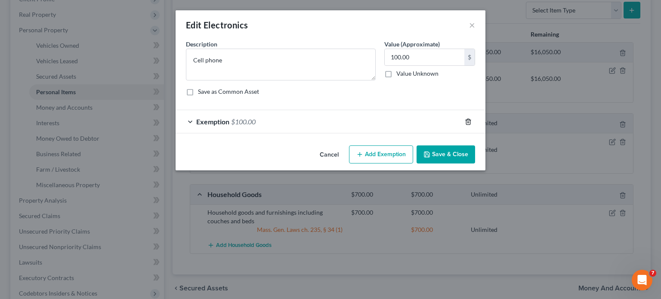
click at [468, 124] on icon "button" at bounding box center [468, 122] width 4 height 6
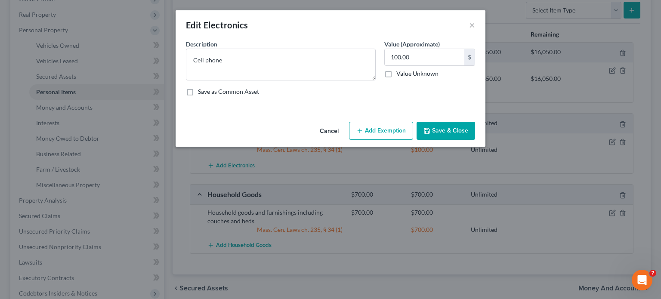
click at [380, 134] on button "Add Exemption" at bounding box center [381, 131] width 64 height 18
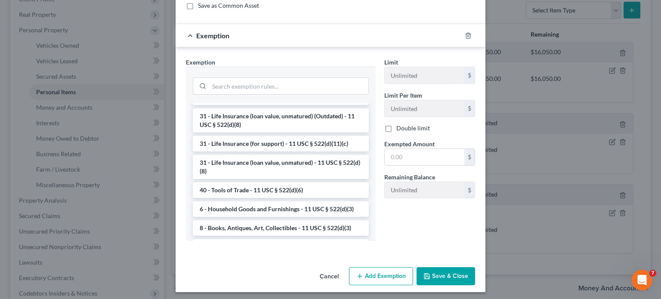
scroll to position [689, 0]
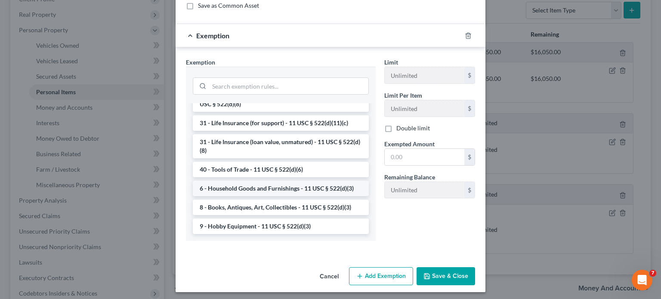
click at [274, 191] on li "6 - Household Goods and Furnishings - 11 USC § 522(d)(3)" at bounding box center [281, 188] width 176 height 15
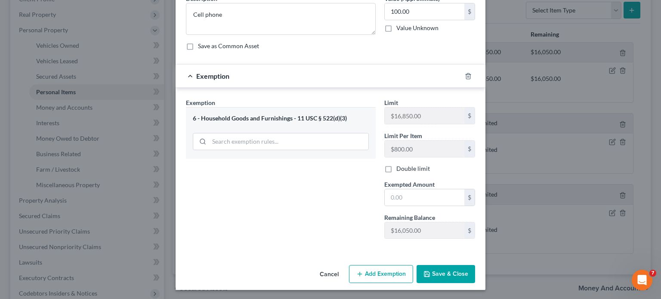
click at [437, 270] on button "Save & Close" at bounding box center [446, 274] width 59 height 18
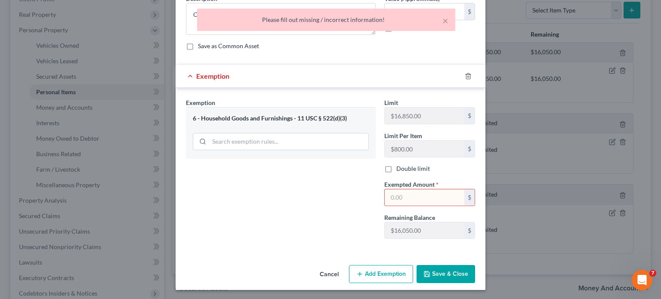
click at [410, 197] on input "text" at bounding box center [425, 197] width 80 height 16
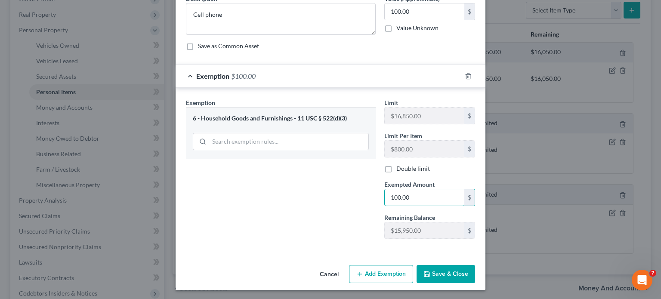
type input "100.00"
click at [441, 269] on button "Save & Close" at bounding box center [446, 274] width 59 height 18
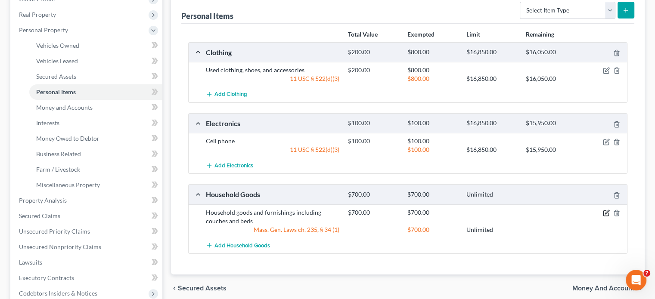
click at [605, 211] on icon "button" at bounding box center [606, 213] width 7 height 7
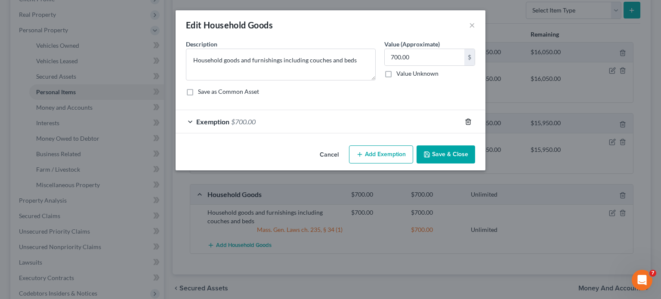
drag, startPoint x: 468, startPoint y: 123, endPoint x: 458, endPoint y: 128, distance: 11.7
click at [468, 123] on icon "button" at bounding box center [468, 121] width 7 height 7
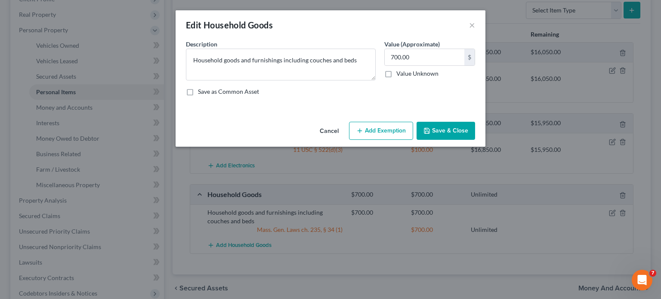
click at [394, 137] on button "Add Exemption" at bounding box center [381, 131] width 64 height 18
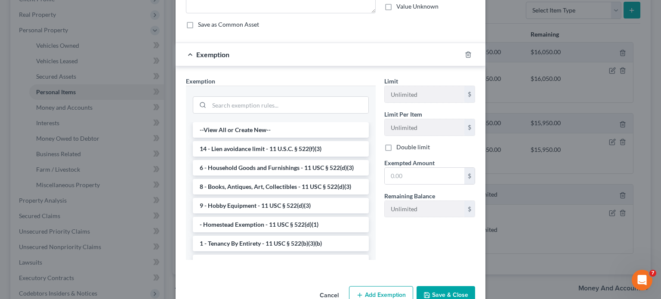
scroll to position [86, 0]
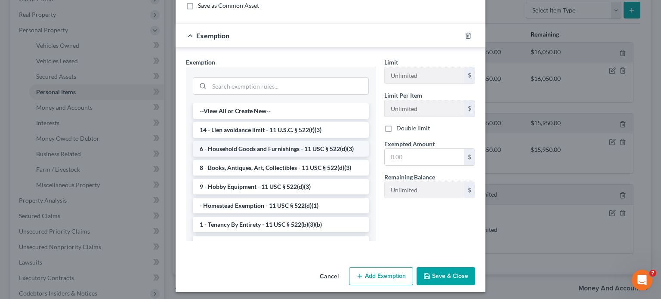
click at [267, 149] on li "6 - Household Goods and Furnishings - 11 USC § 522(d)(3)" at bounding box center [281, 148] width 176 height 15
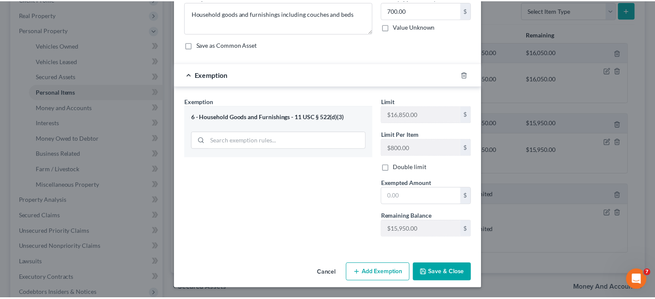
scroll to position [46, 0]
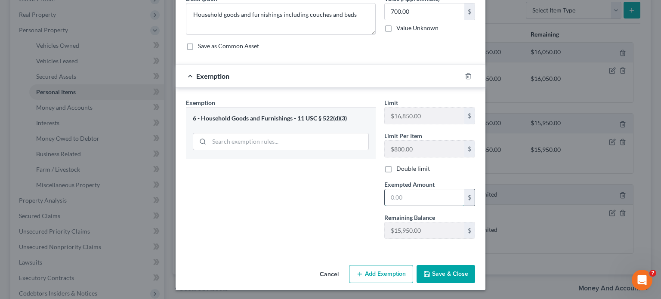
click at [406, 197] on input "text" at bounding box center [425, 197] width 80 height 16
type input "700.00"
click at [430, 275] on button "Save & Close" at bounding box center [446, 274] width 59 height 18
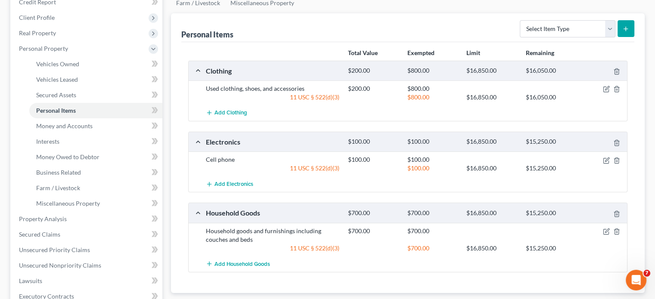
scroll to position [172, 0]
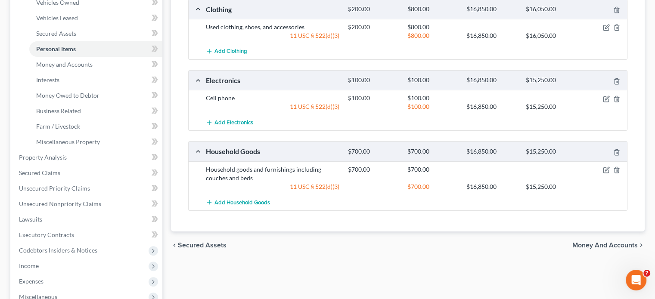
click at [599, 242] on span "Money and Accounts" at bounding box center [604, 245] width 65 height 7
